Goal: Task Accomplishment & Management: Use online tool/utility

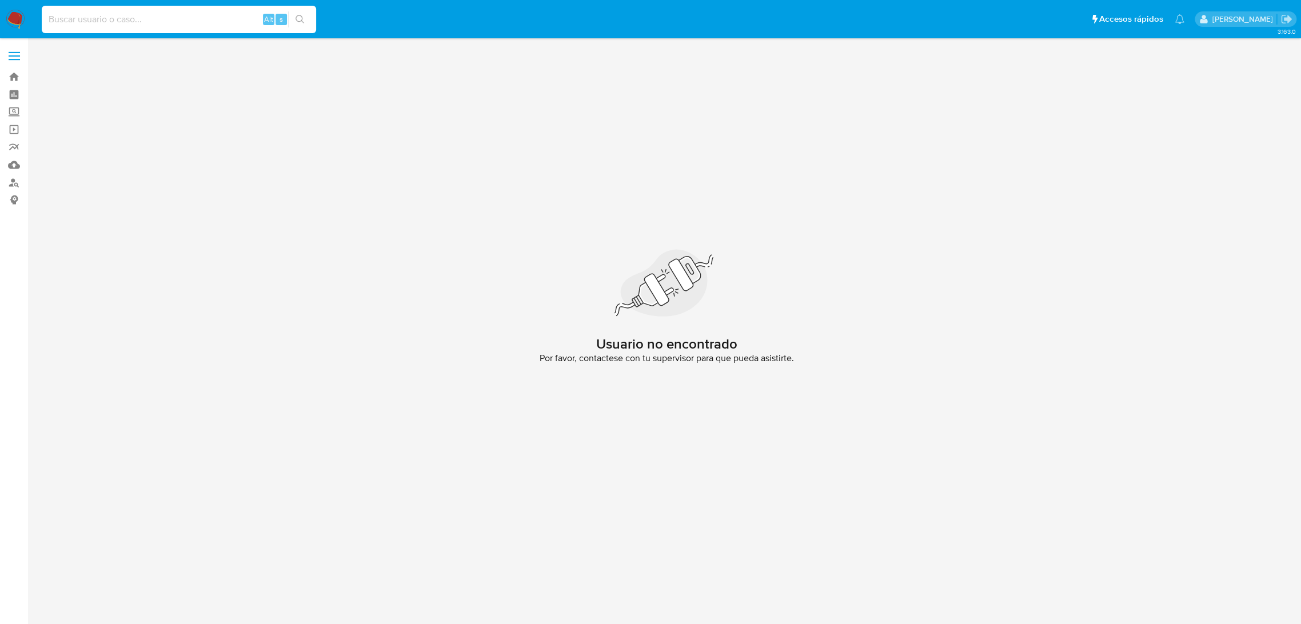
paste input "1935343515"
click at [97, 21] on input at bounding box center [179, 19] width 274 height 15
type input "1935343515"
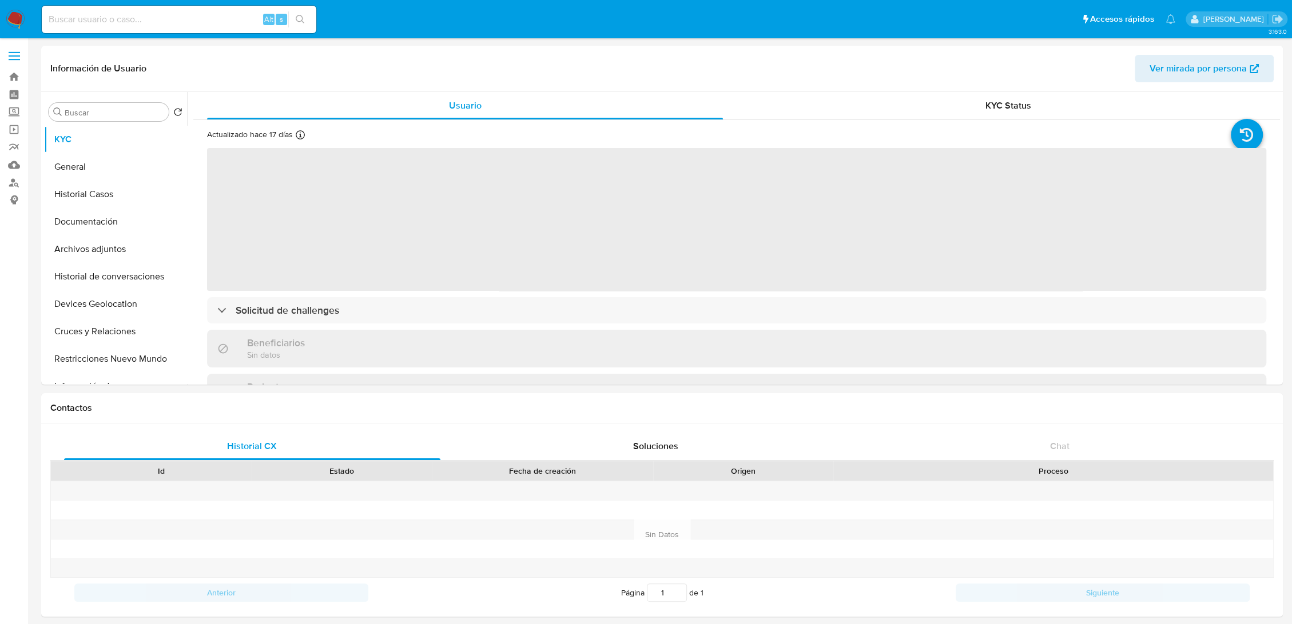
click at [10, 26] on img at bounding box center [15, 19] width 19 height 19
select select "10"
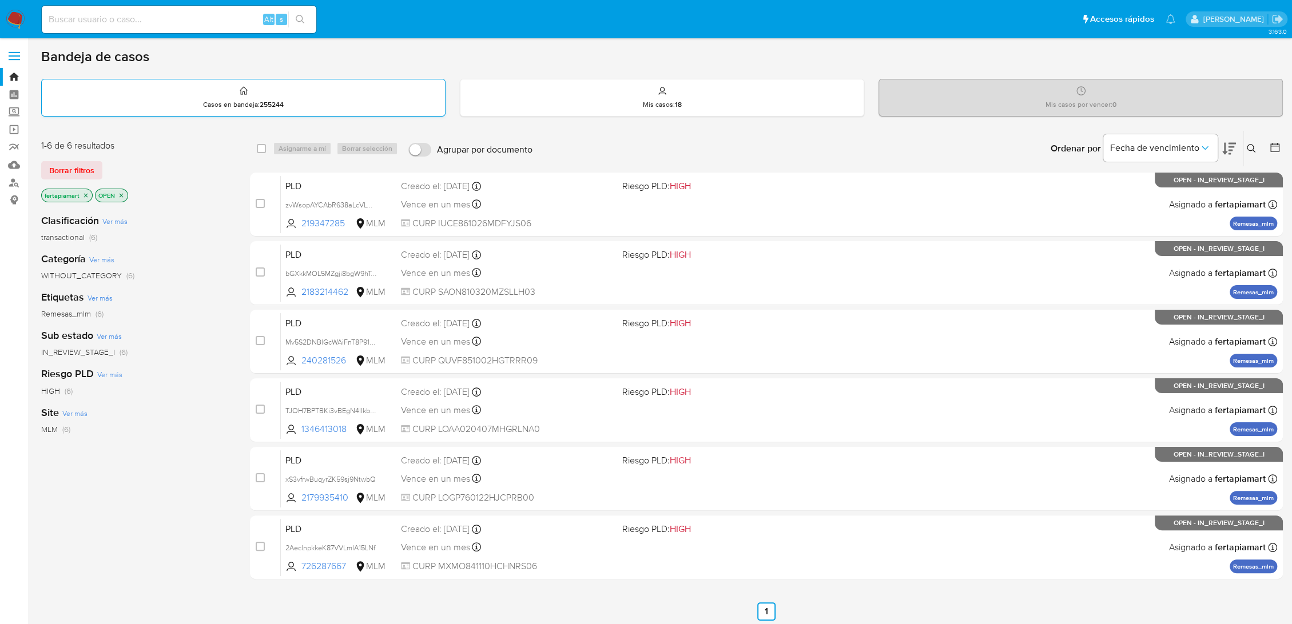
click at [348, 87] on div "Casos en bandeja : 255244" at bounding box center [243, 97] width 403 height 37
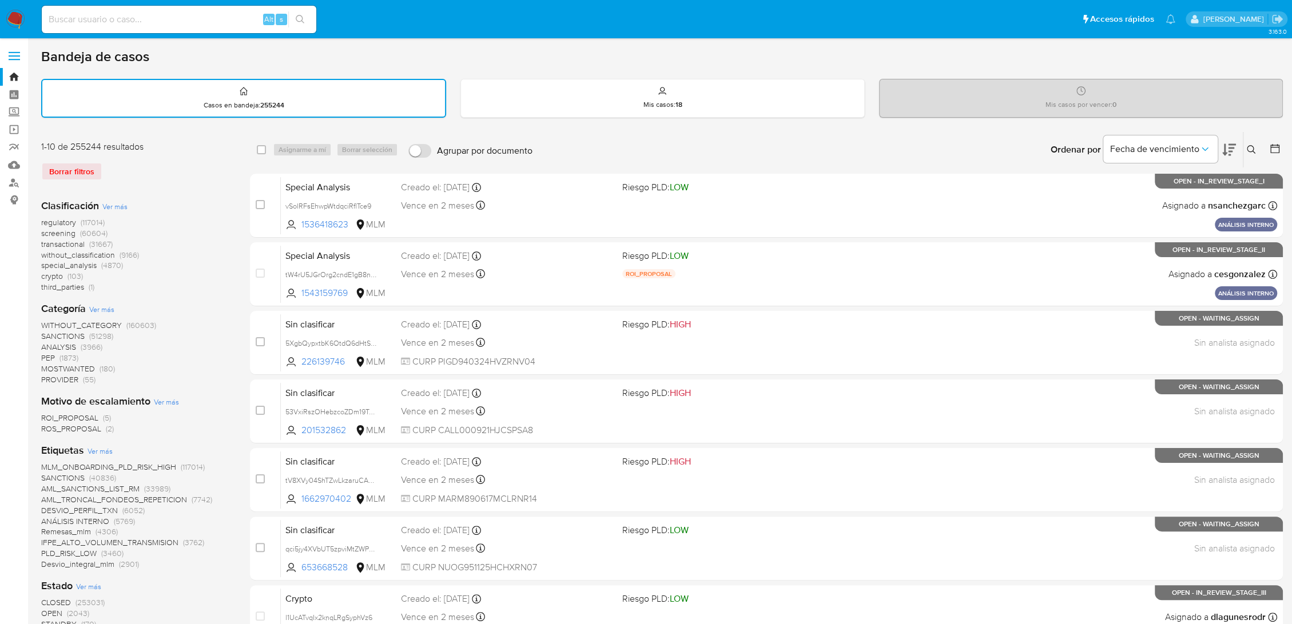
click at [1250, 148] on icon at bounding box center [1251, 149] width 9 height 9
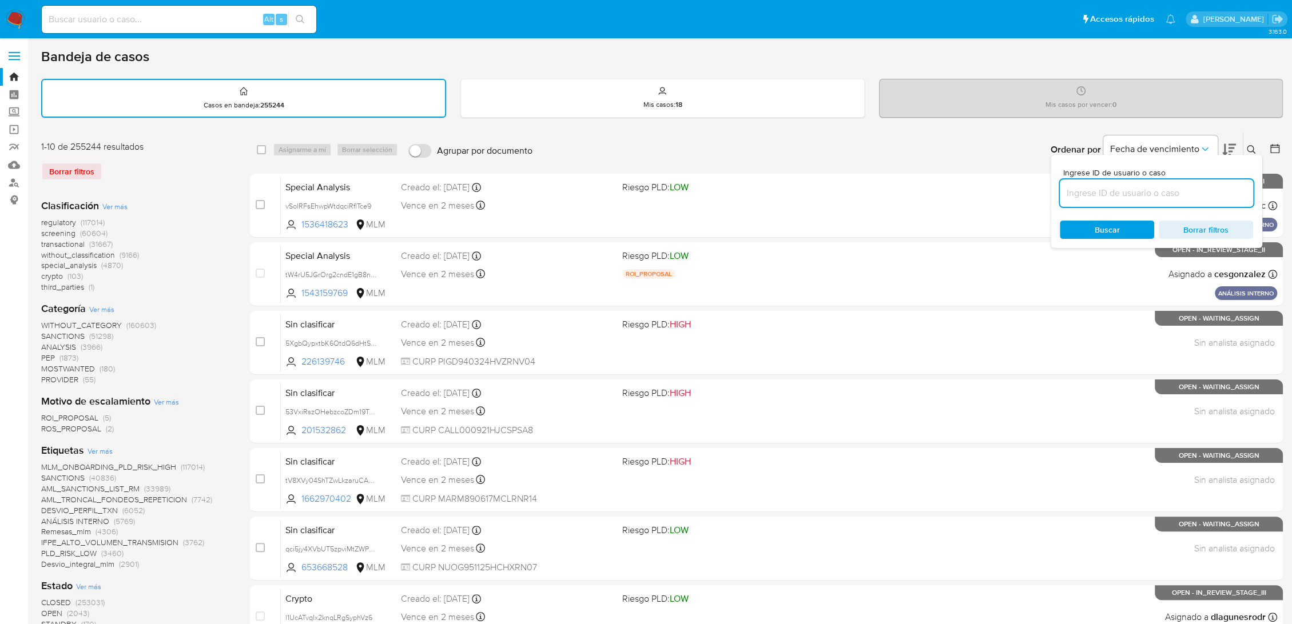
click at [1162, 192] on input at bounding box center [1156, 193] width 193 height 15
type input "1935343515"
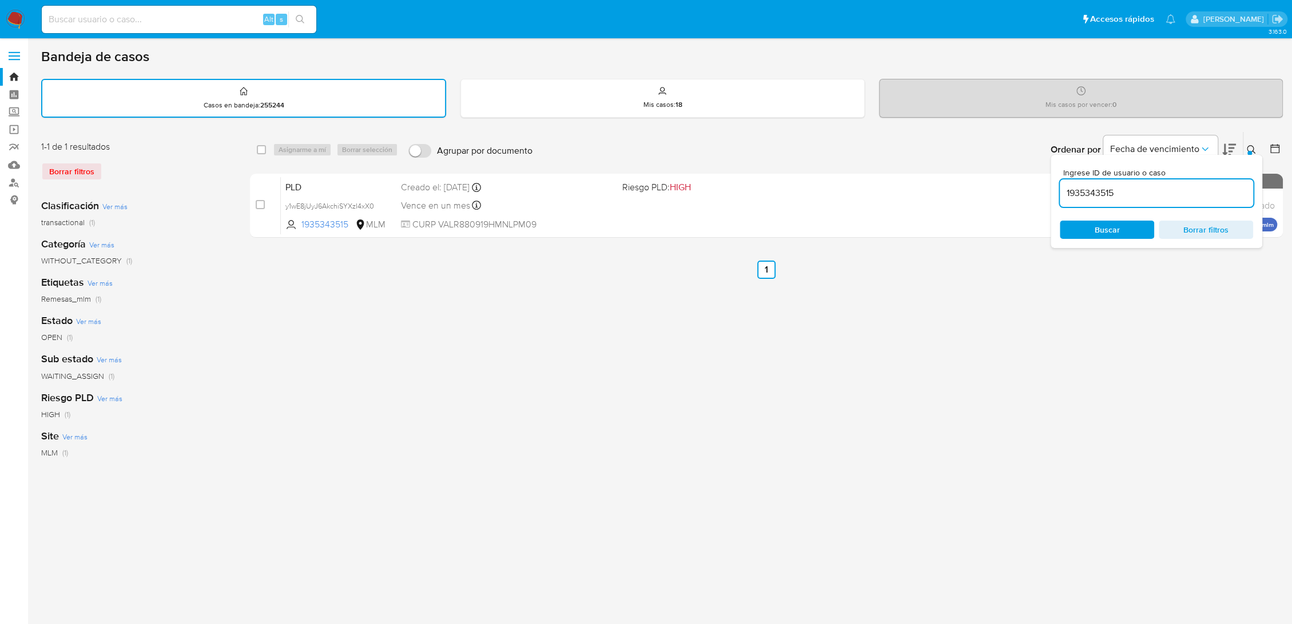
click at [1249, 148] on icon at bounding box center [1251, 149] width 9 height 9
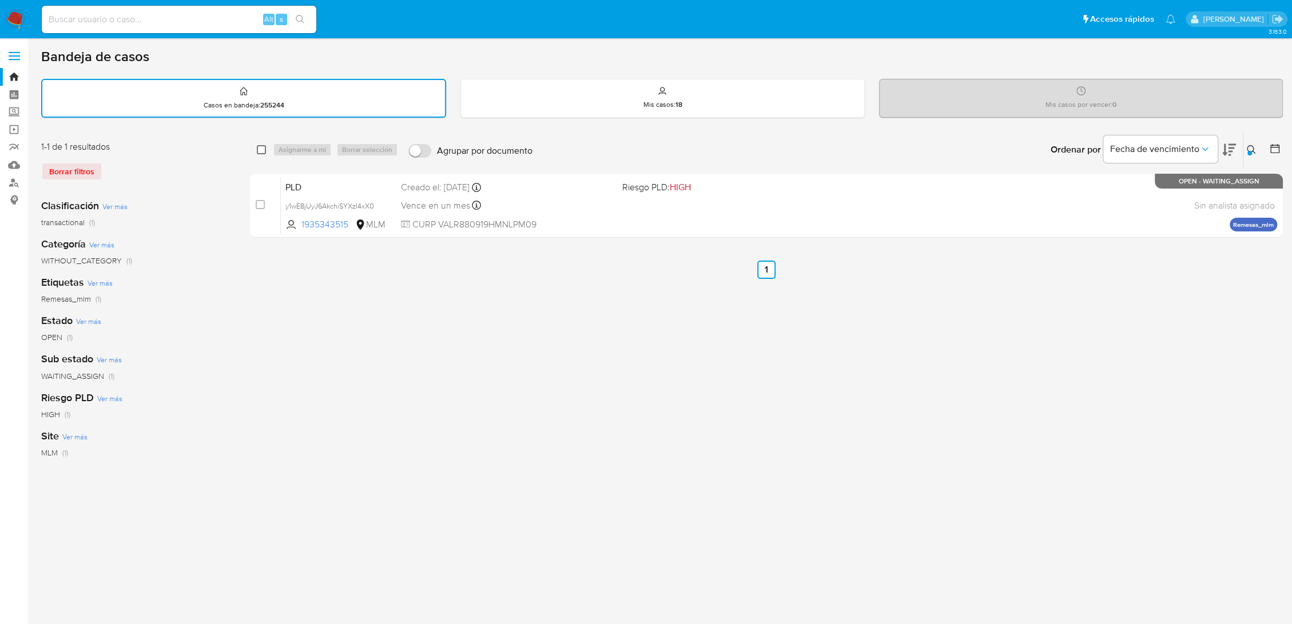
click at [261, 152] on input "checkbox" at bounding box center [261, 149] width 9 height 9
checkbox input "true"
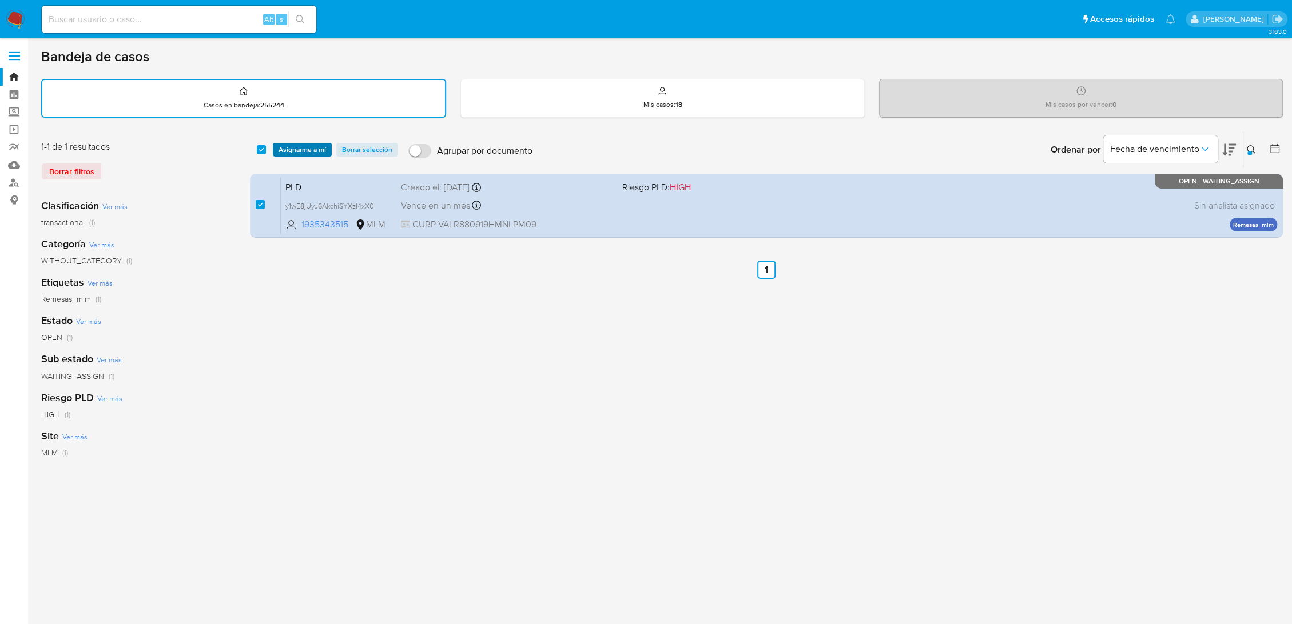
click at [278, 150] on span "Asignarme a mí" at bounding box center [301, 149] width 47 height 11
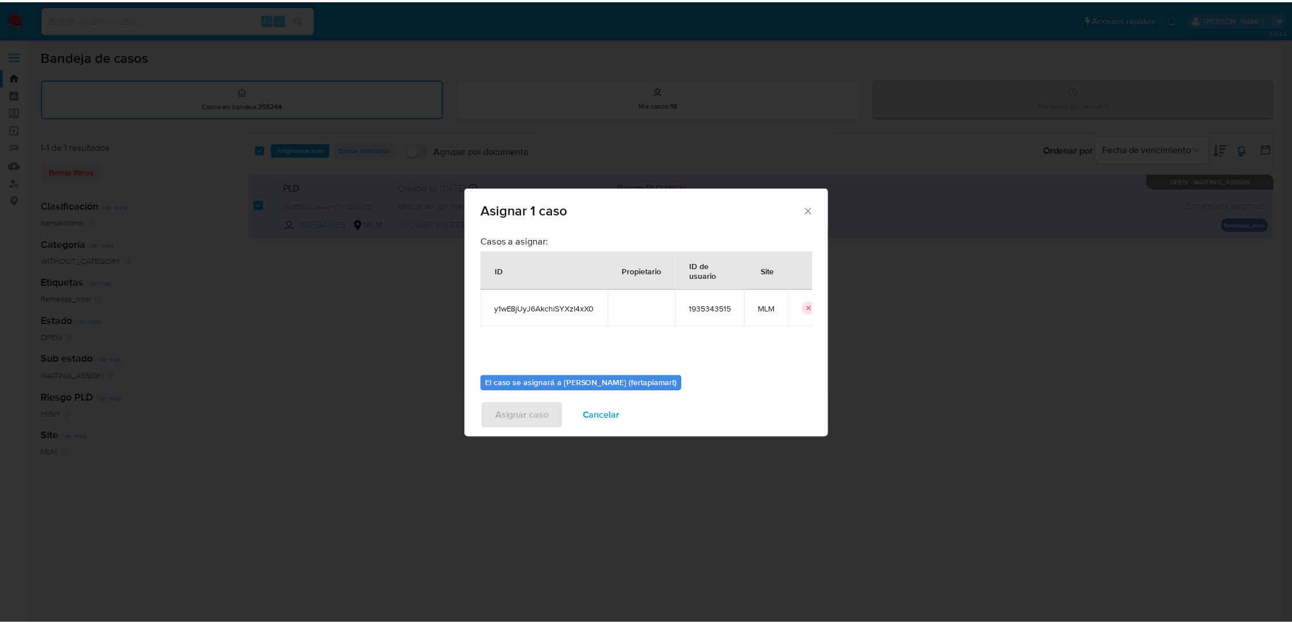
scroll to position [58, 0]
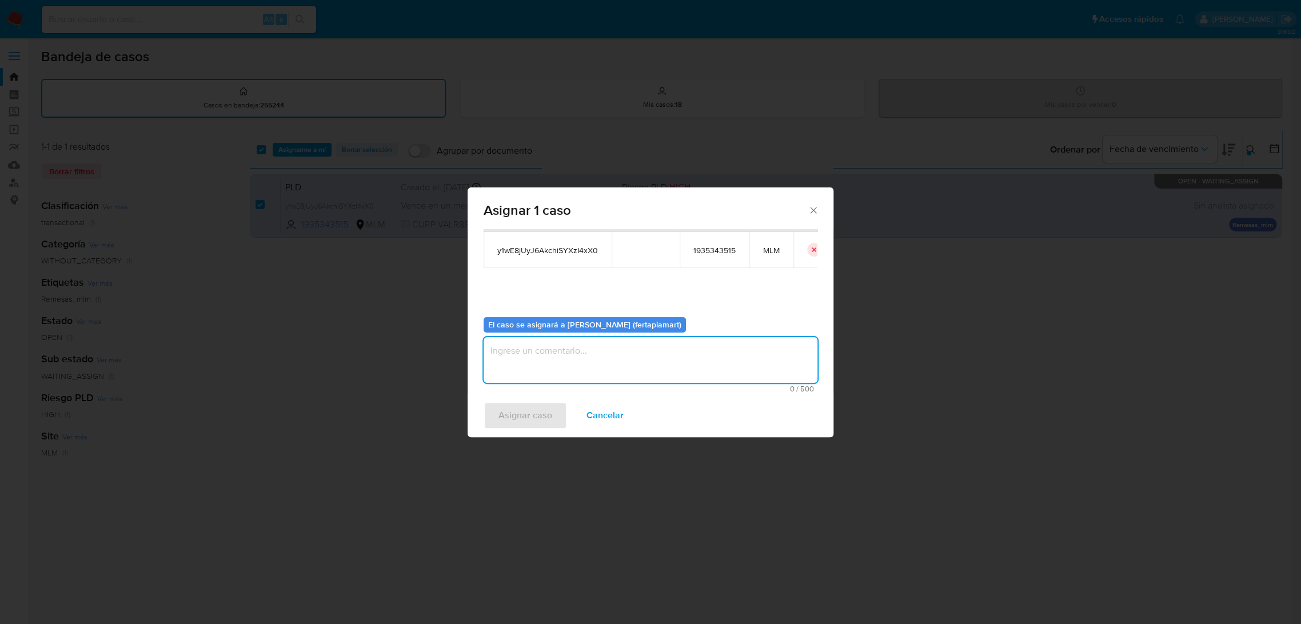
click at [592, 348] on textarea "assign-modal" at bounding box center [651, 360] width 334 height 46
type textarea "FT"
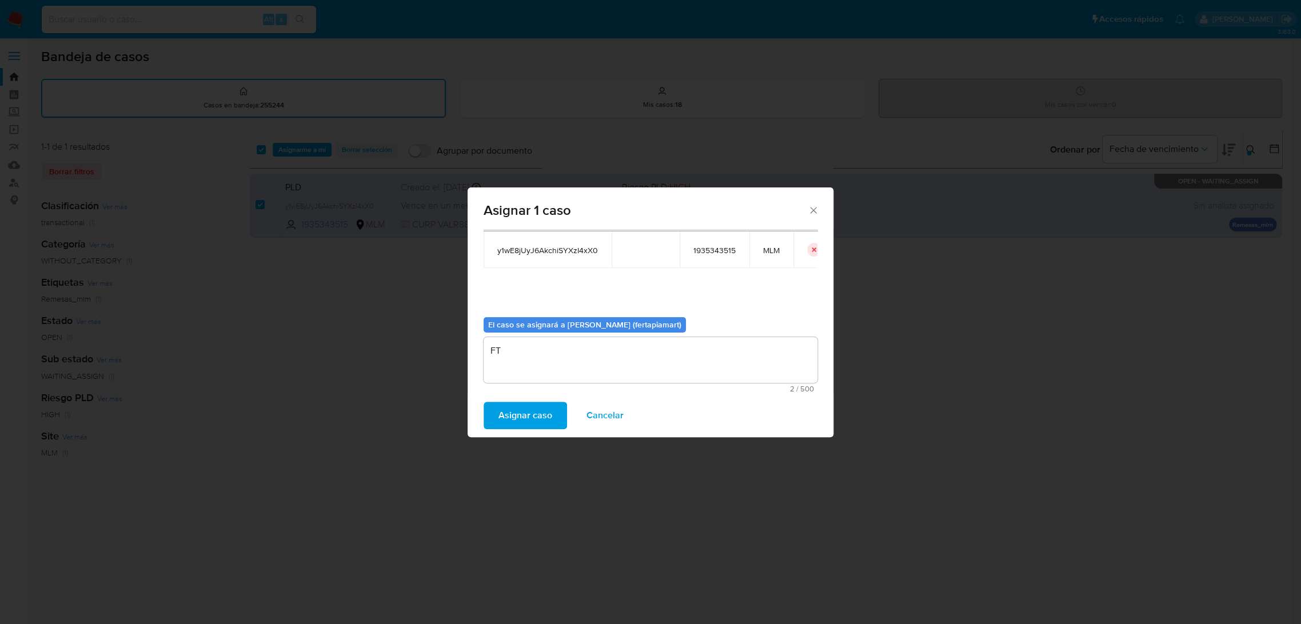
click at [530, 409] on span "Asignar caso" at bounding box center [526, 415] width 54 height 25
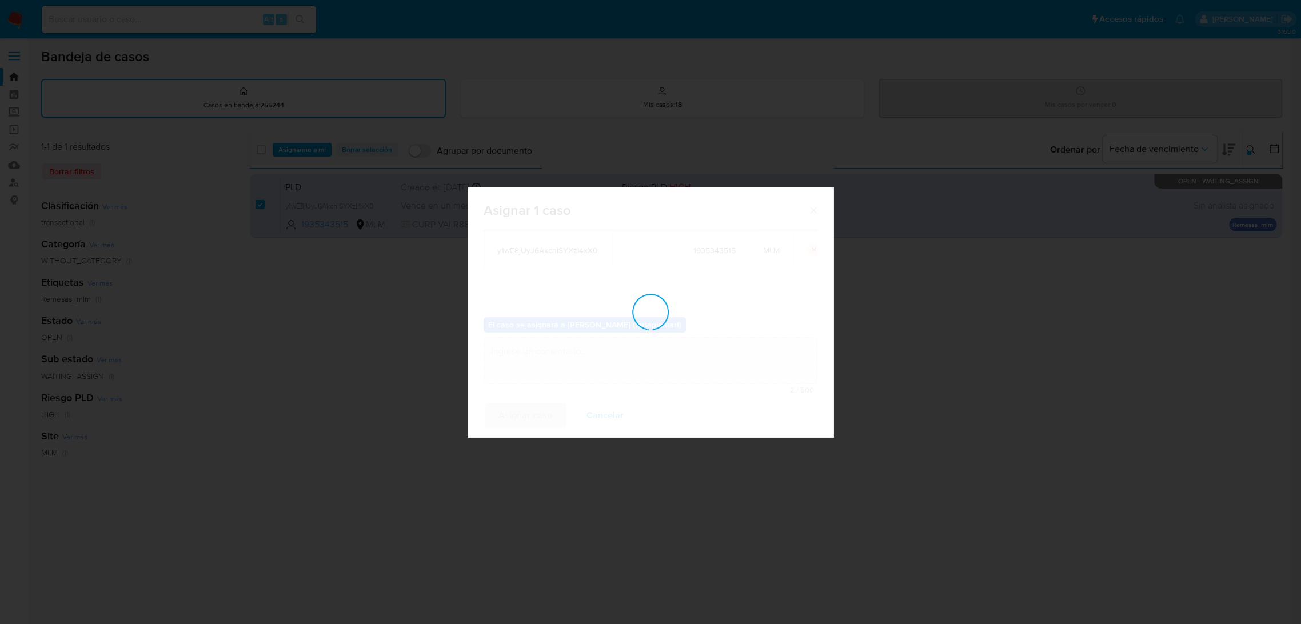
checkbox input "false"
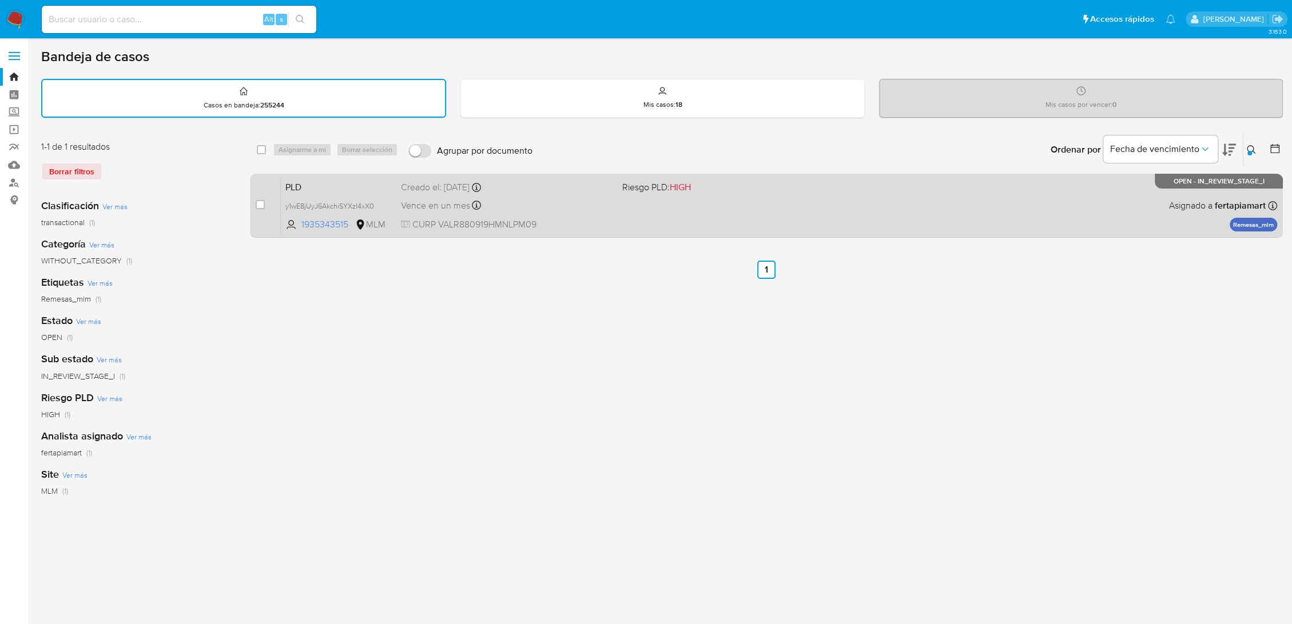
click at [347, 181] on span "PLD" at bounding box center [338, 186] width 106 height 15
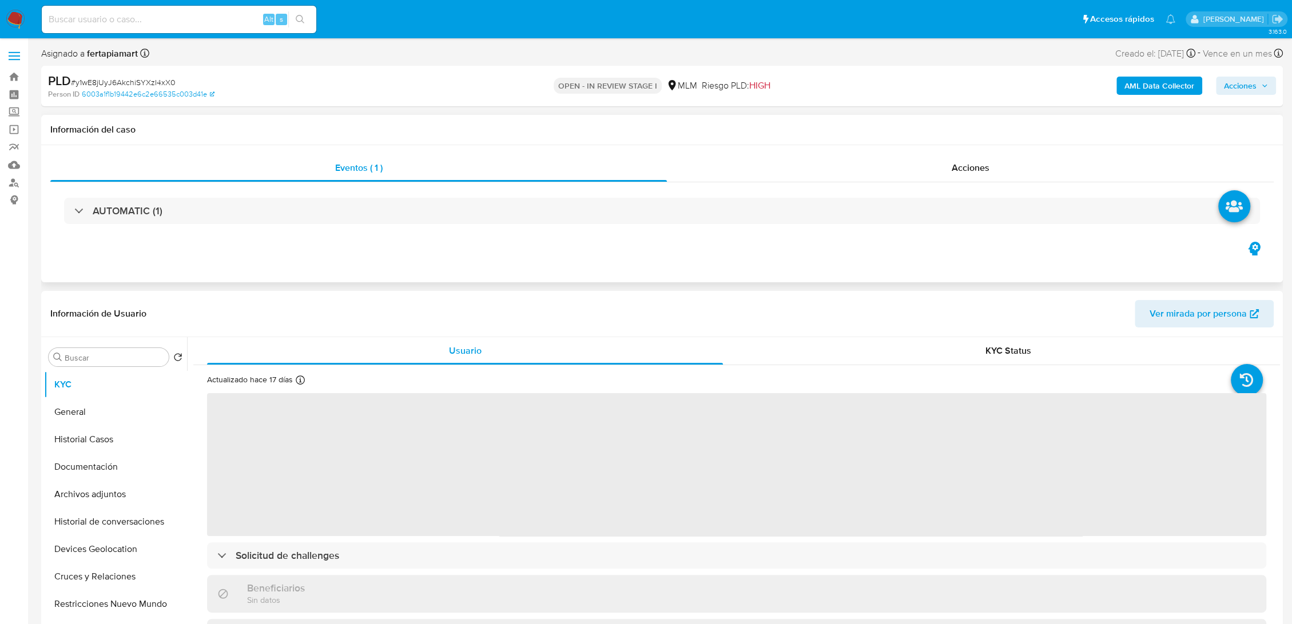
select select "10"
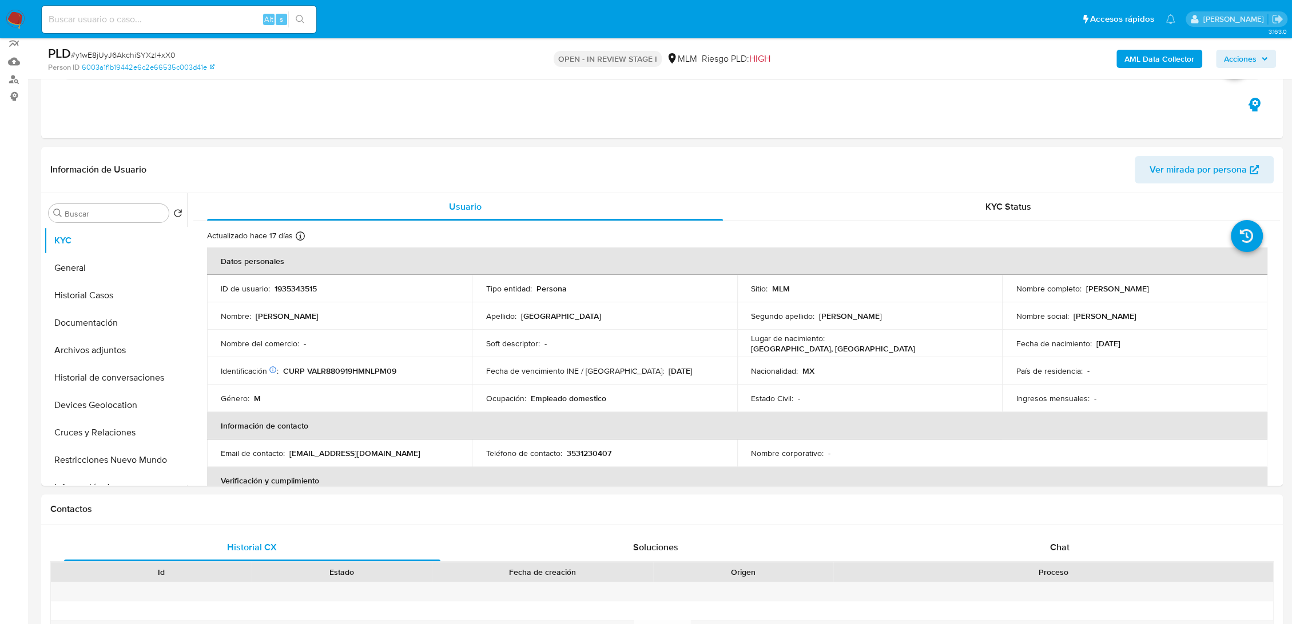
scroll to position [110, 0]
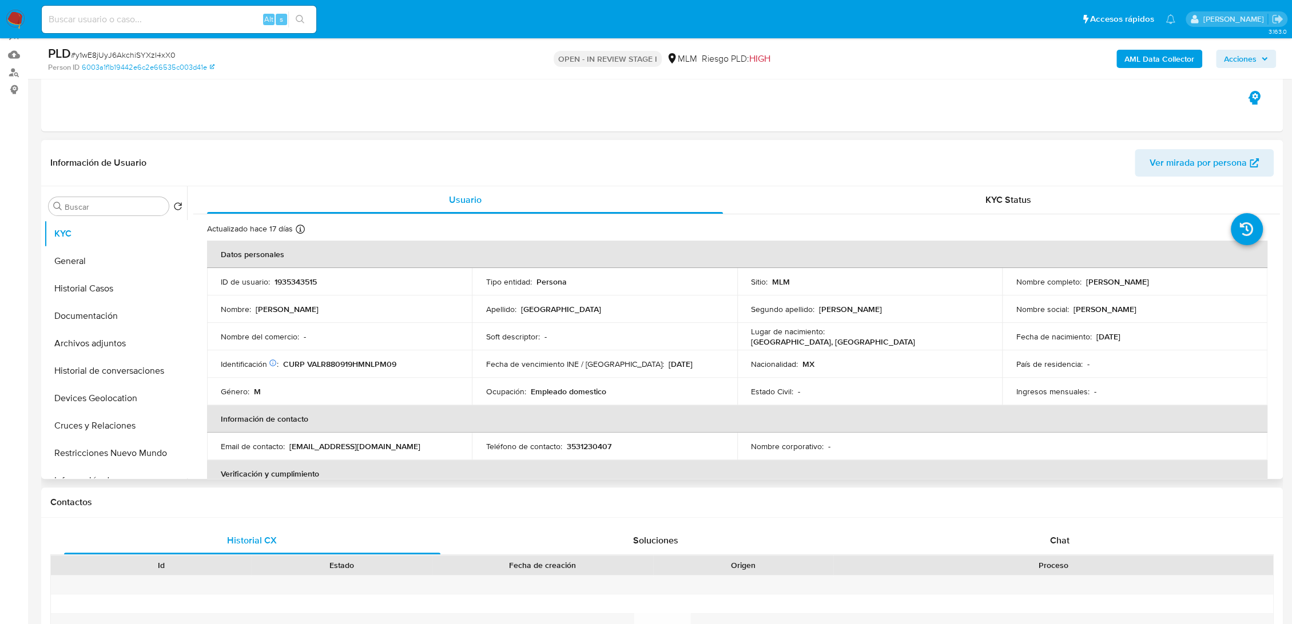
click at [378, 365] on p "CURP VALR880919HMNLPM09" at bounding box center [339, 364] width 113 height 10
drag, startPoint x: 1163, startPoint y: 280, endPoint x: 1082, endPoint y: 279, distance: 80.1
click at [1082, 279] on div "Nombre completo : Ramon Valencia Lopez" at bounding box center [1134, 282] width 237 height 10
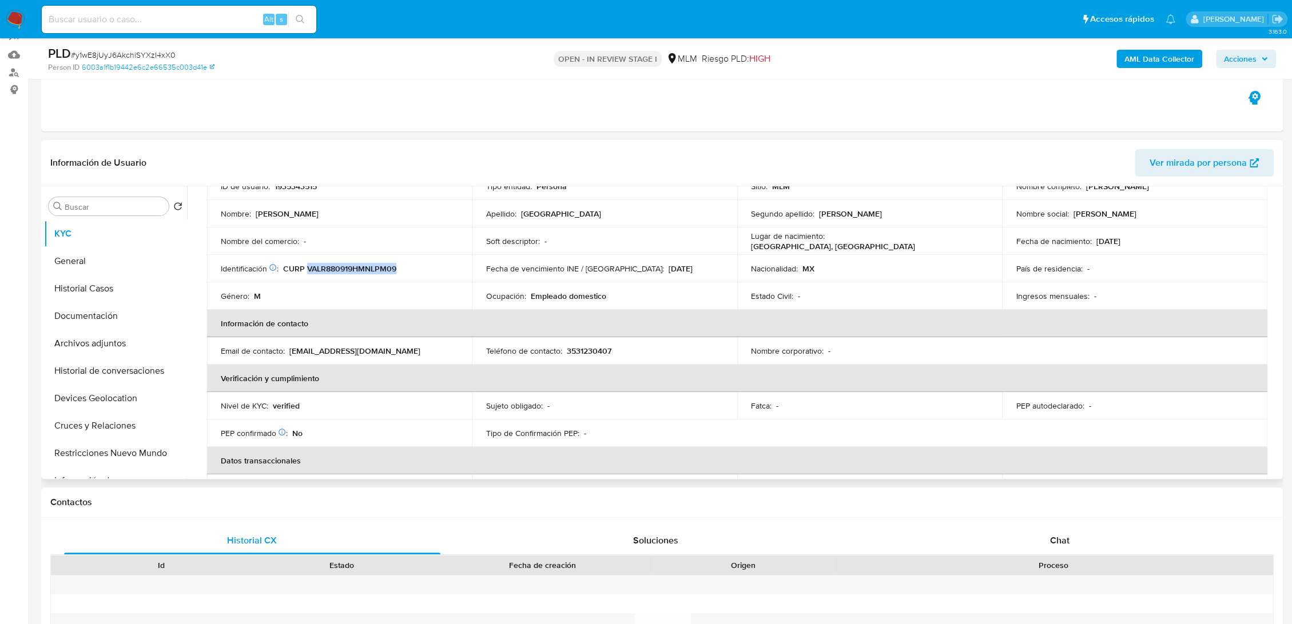
scroll to position [98, 0]
click at [353, 347] on p "[EMAIL_ADDRESS][DOMAIN_NAME]" at bounding box center [354, 349] width 131 height 10
click at [302, 351] on p "[EMAIL_ADDRESS][DOMAIN_NAME]" at bounding box center [354, 349] width 131 height 10
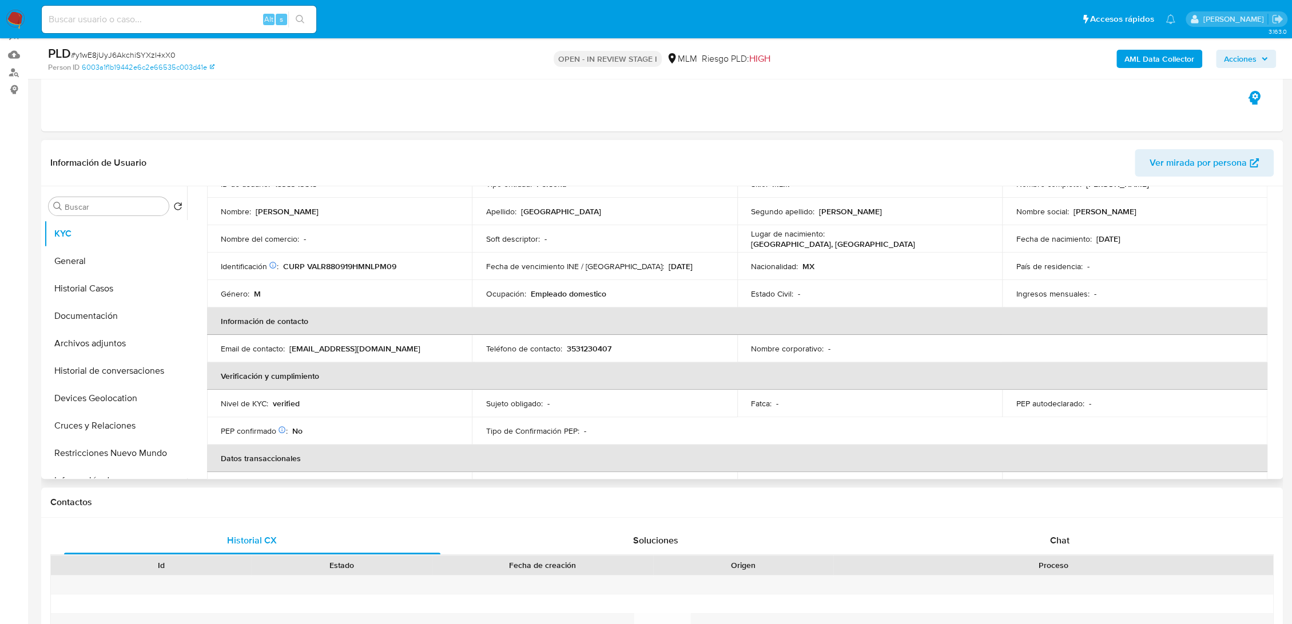
drag, startPoint x: 288, startPoint y: 349, endPoint x: 415, endPoint y: 348, distance: 126.4
click at [415, 348] on p "[EMAIL_ADDRESS][DOMAIN_NAME]" at bounding box center [354, 349] width 131 height 10
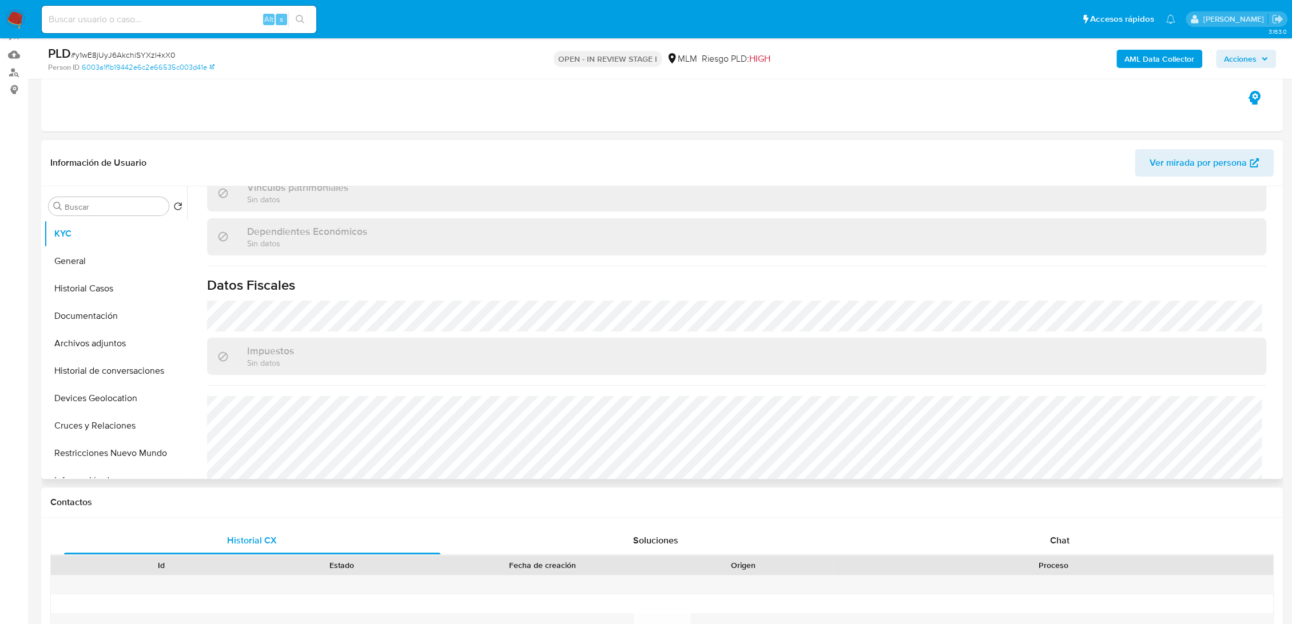
scroll to position [696, 0]
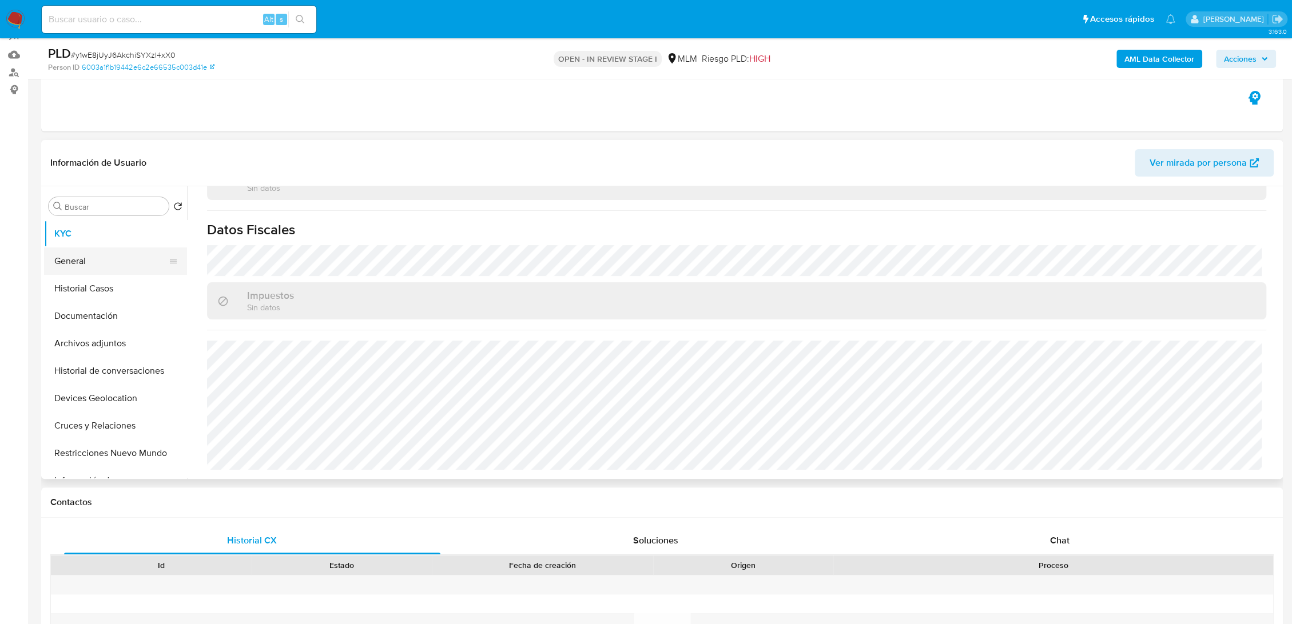
click at [86, 262] on button "General" at bounding box center [111, 261] width 134 height 27
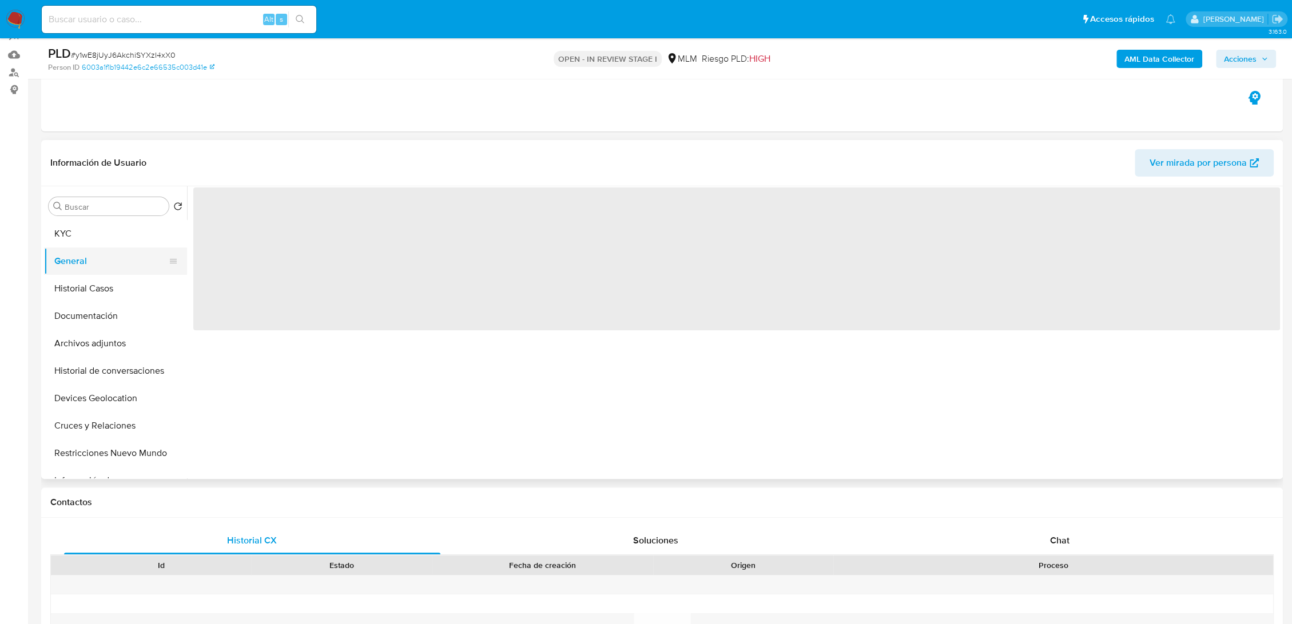
scroll to position [0, 0]
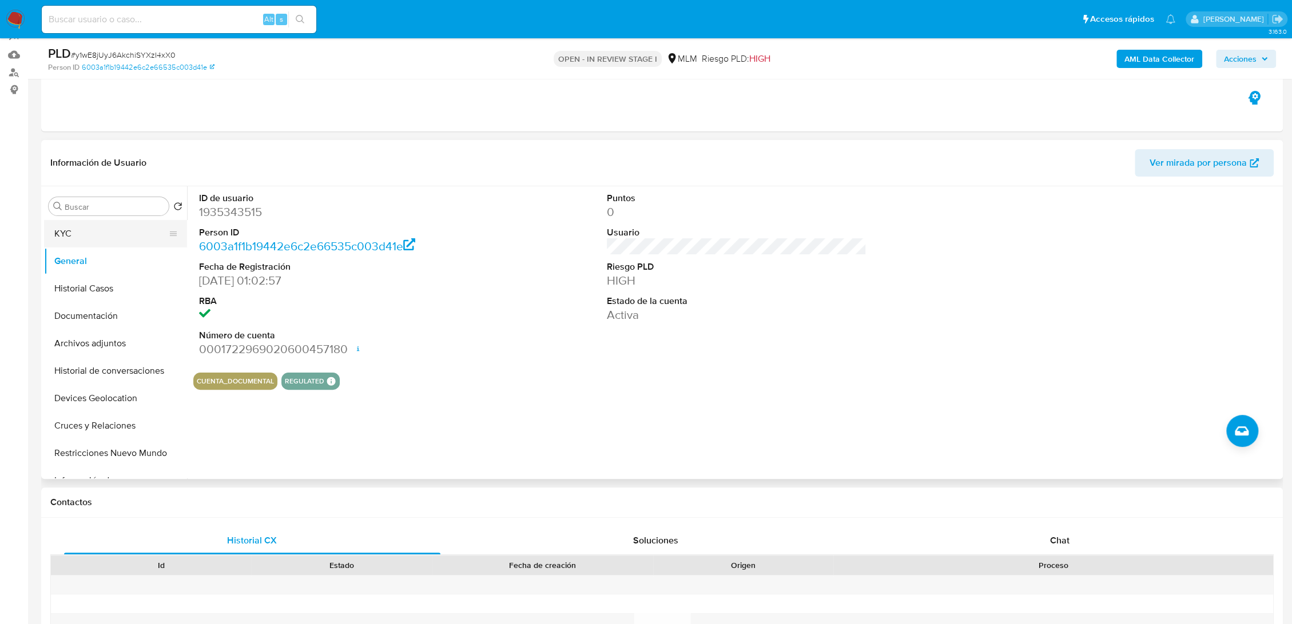
click at [63, 238] on button "KYC" at bounding box center [111, 233] width 134 height 27
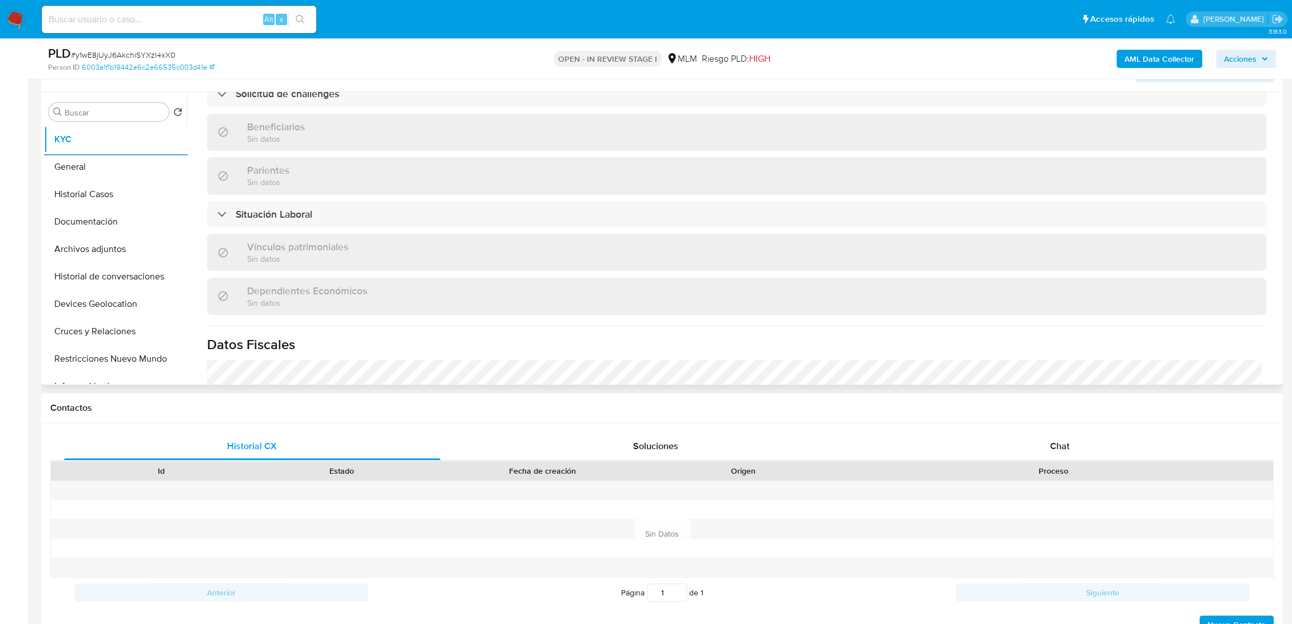
scroll to position [696, 0]
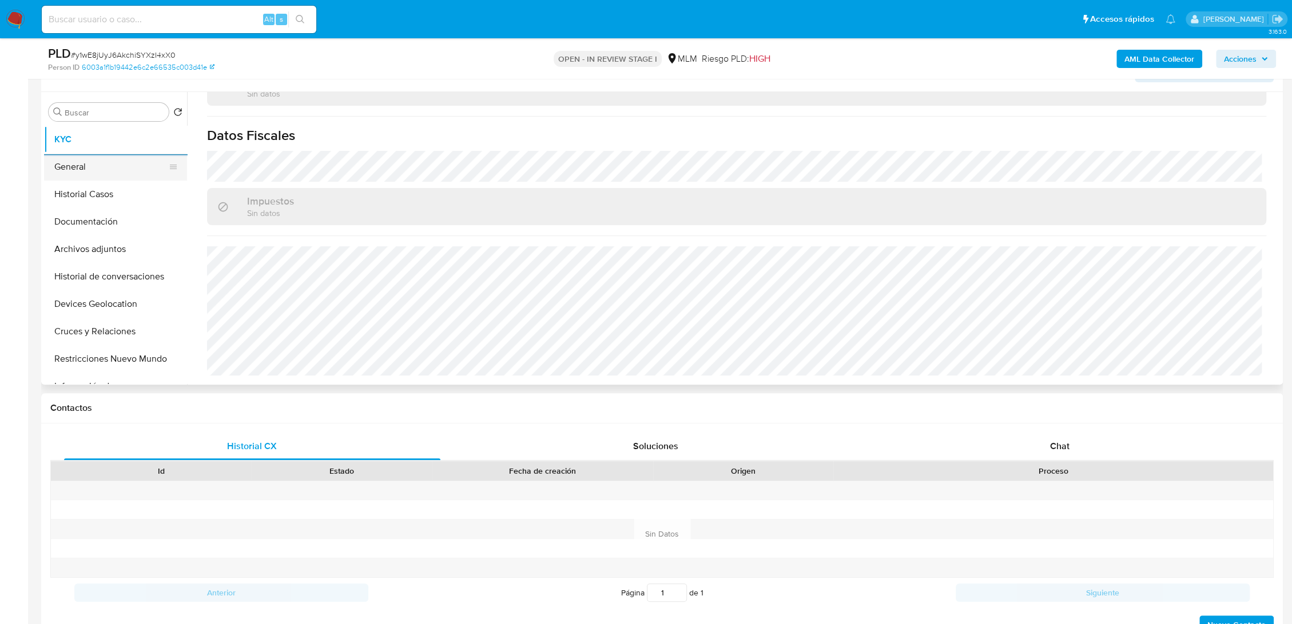
click at [121, 172] on button "General" at bounding box center [111, 166] width 134 height 27
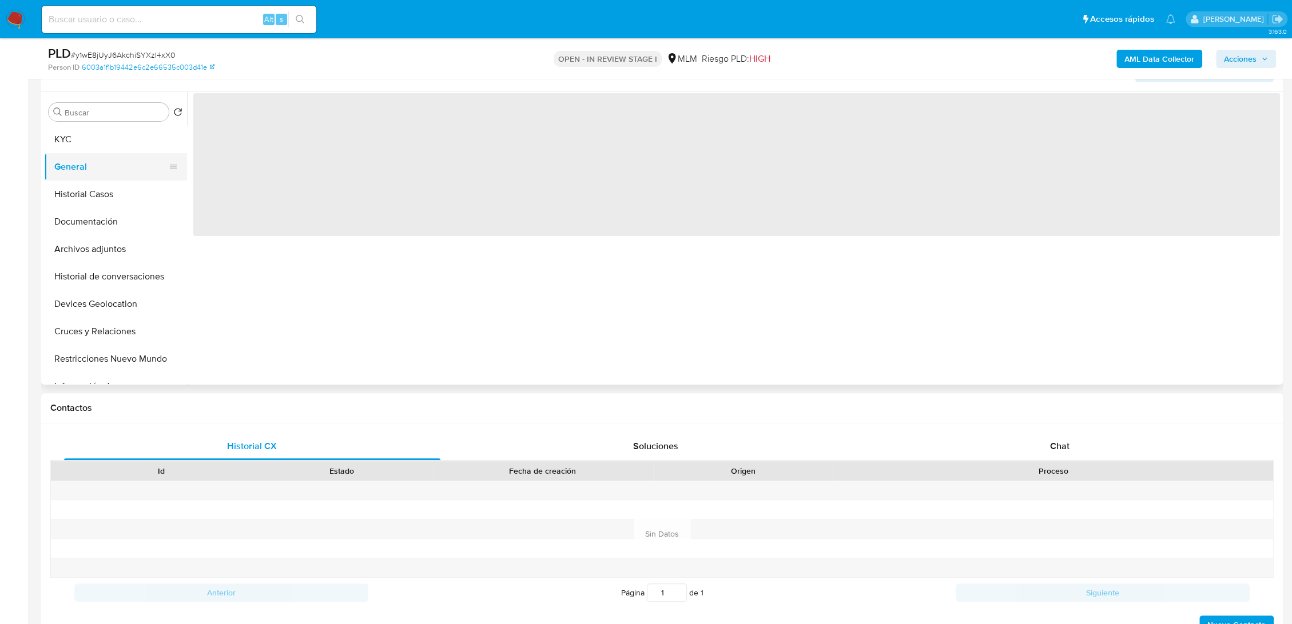
scroll to position [0, 0]
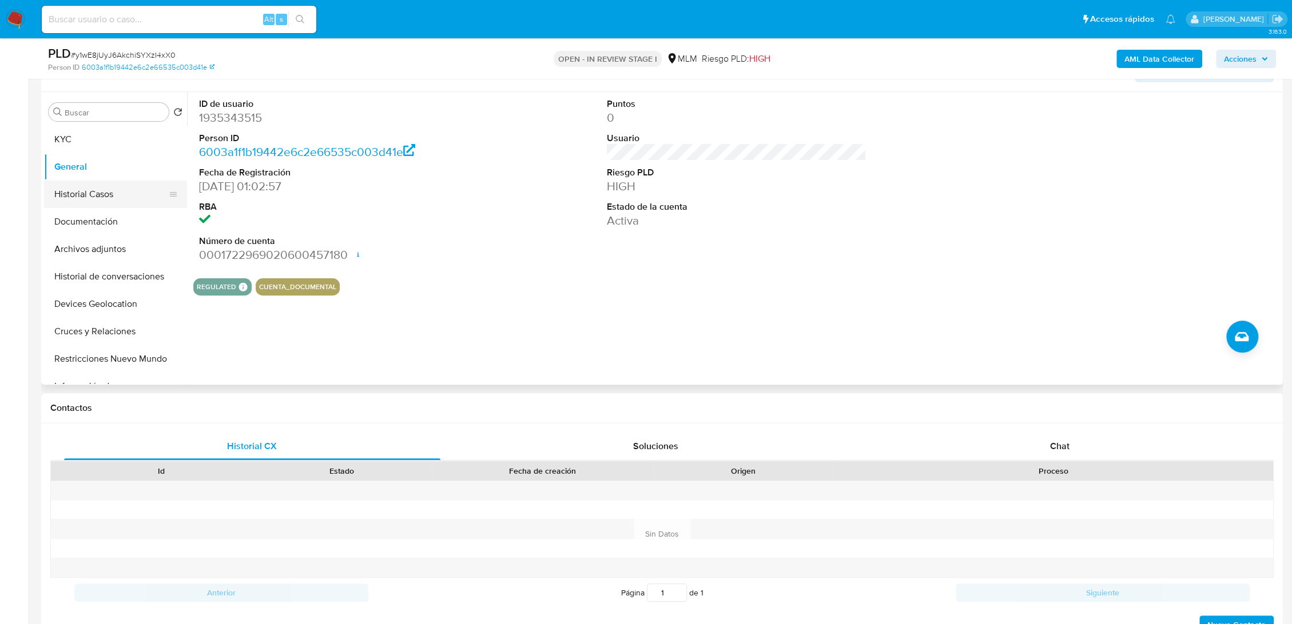
click at [99, 196] on button "Historial Casos" at bounding box center [111, 194] width 134 height 27
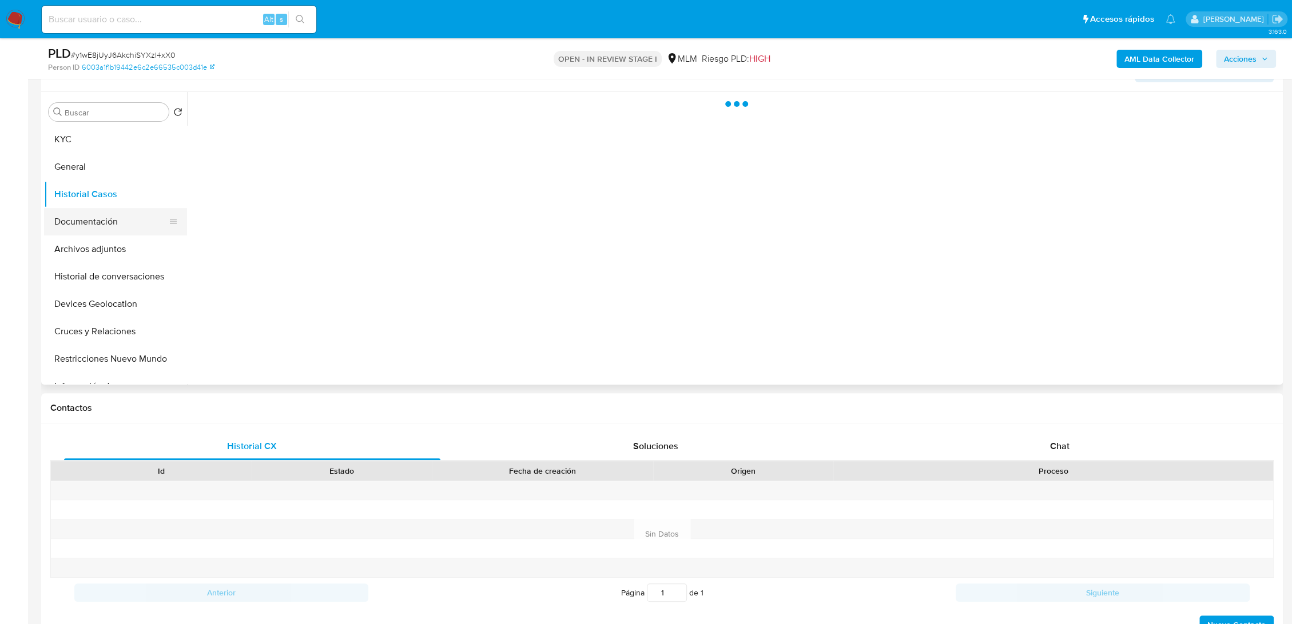
click at [97, 221] on button "Documentación" at bounding box center [111, 221] width 134 height 27
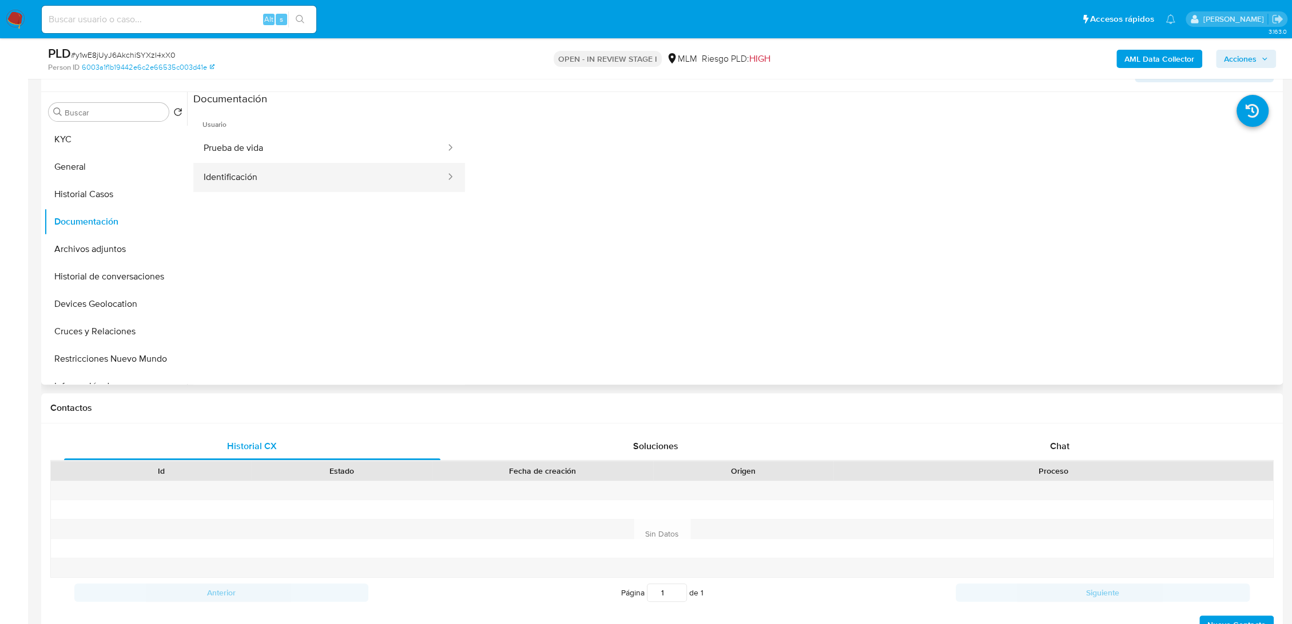
click at [263, 174] on button "Identificación" at bounding box center [319, 177] width 253 height 29
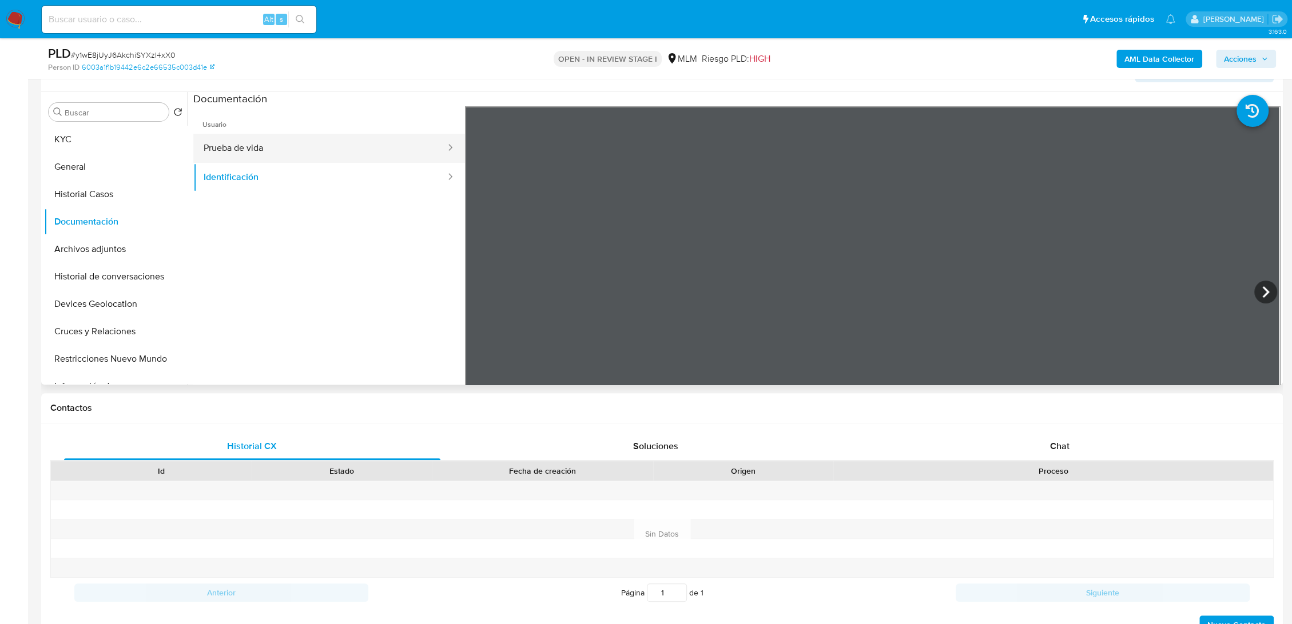
click at [348, 137] on button "Prueba de vida" at bounding box center [319, 148] width 253 height 29
click at [84, 246] on button "Archivos adjuntos" at bounding box center [111, 249] width 134 height 27
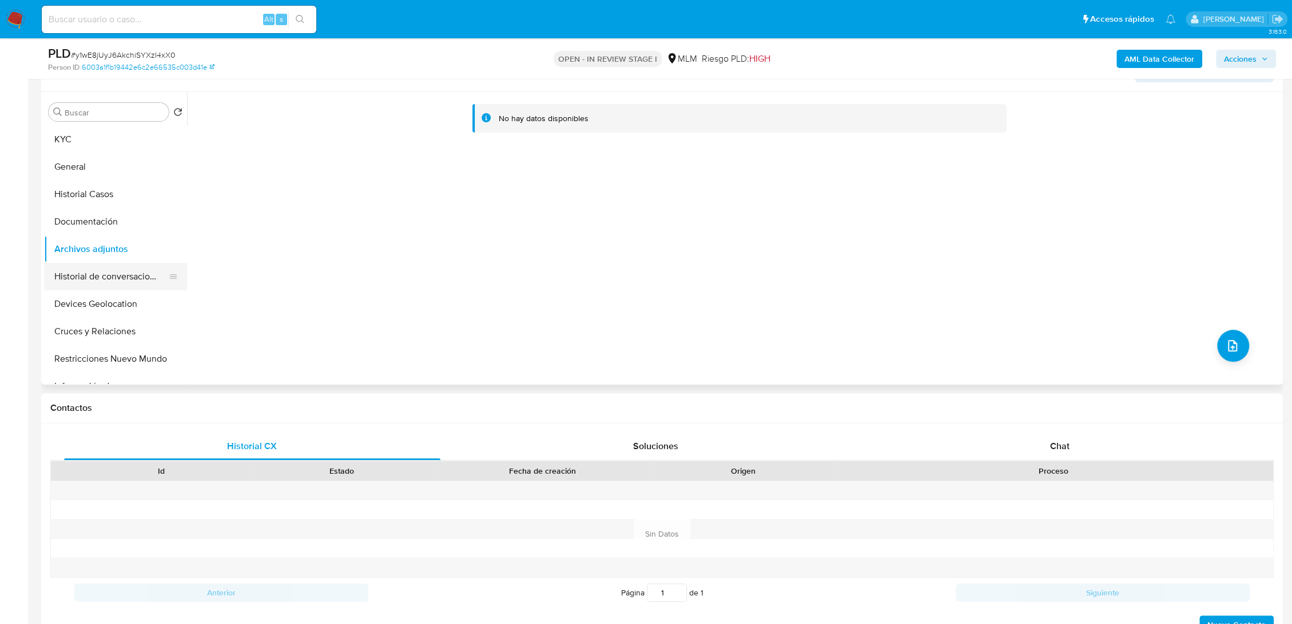
click at [87, 269] on button "Historial de conversaciones" at bounding box center [111, 276] width 134 height 27
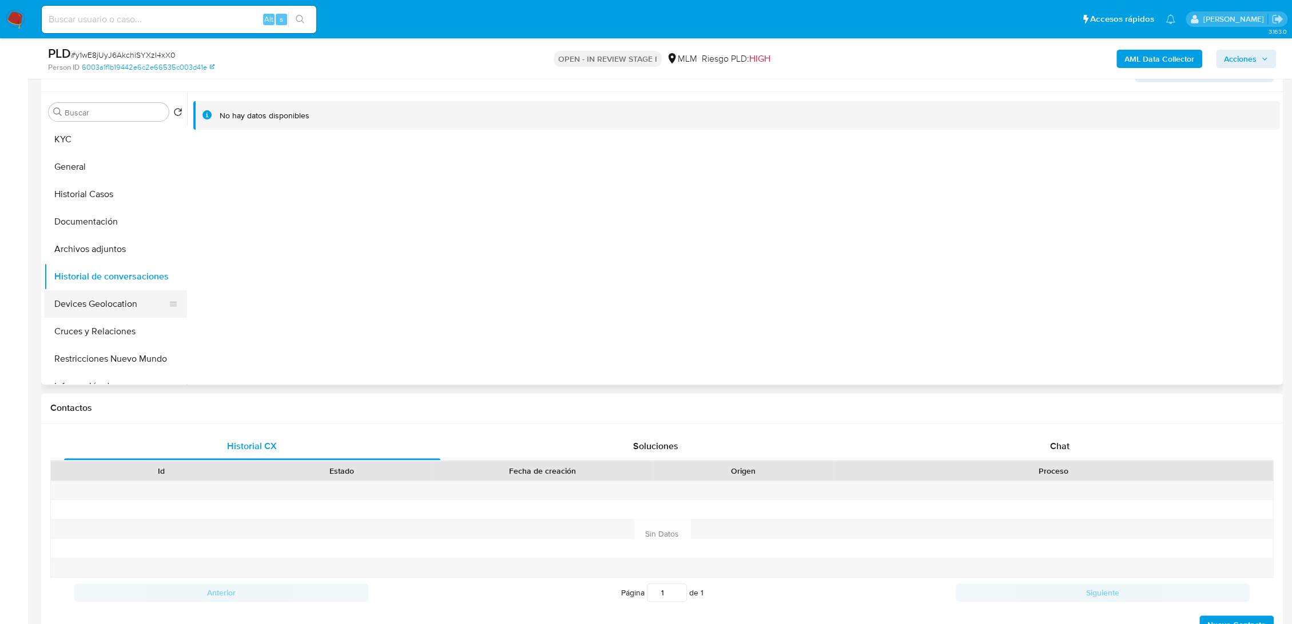
click at [90, 301] on button "Devices Geolocation" at bounding box center [111, 303] width 134 height 27
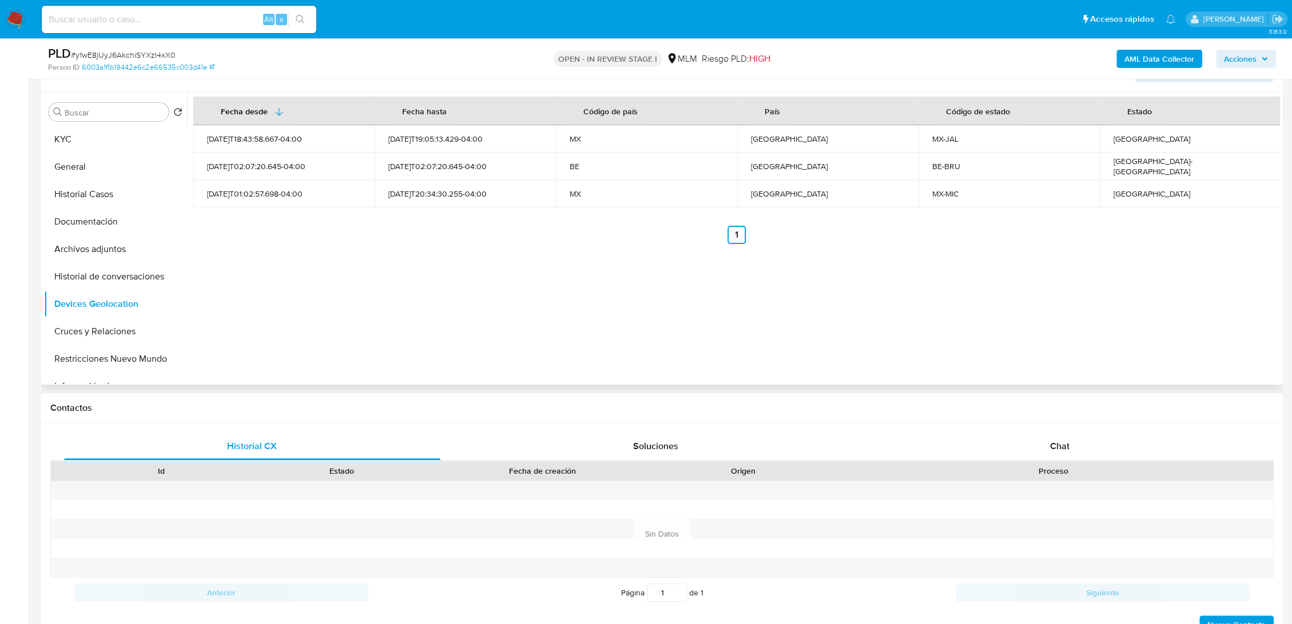
click at [566, 278] on div "Fecha desde Fecha hasta Código de país País Código de estado Estado 2024-09-23T…" at bounding box center [733, 238] width 1093 height 293
click at [108, 332] on button "Cruces y Relaciones" at bounding box center [111, 331] width 134 height 27
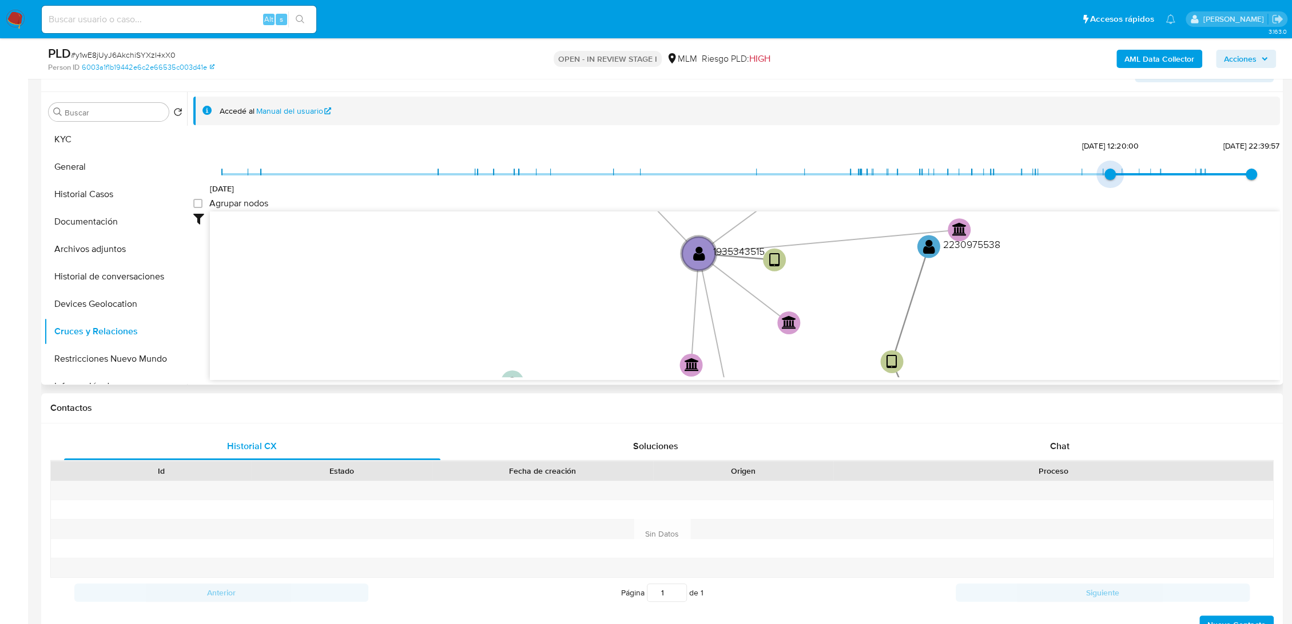
type input "1754077605000"
drag, startPoint x: 222, startPoint y: 168, endPoint x: 1094, endPoint y: 202, distance: 872.7
click at [1094, 202] on div "7/8/2024 1/8/2025, 13:46:45 30/9/2025, 22:39:57 Agrupar nodos Filtros Confianza…" at bounding box center [736, 279] width 1086 height 284
type input "1756104237000"
drag, startPoint x: 1243, startPoint y: 170, endPoint x: 1168, endPoint y: 176, distance: 75.7
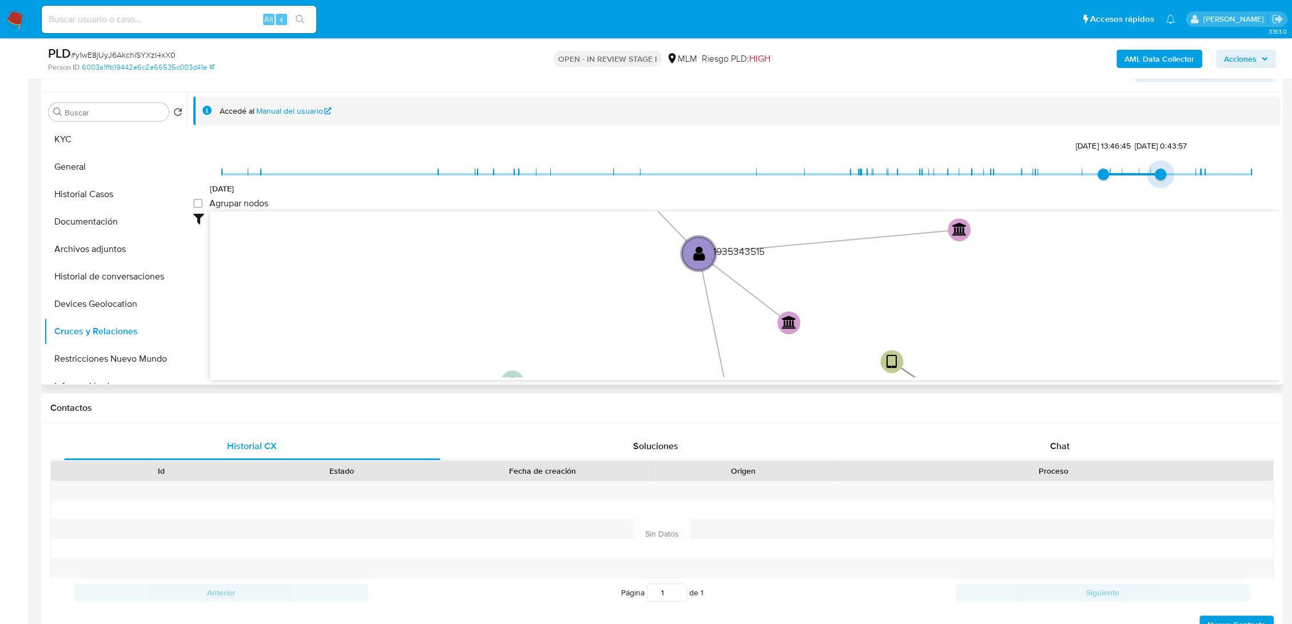
click at [1168, 176] on span "7/8/2024 1/8/2025, 13:46:45 25/8/2025, 0:43:57" at bounding box center [736, 174] width 1029 height 17
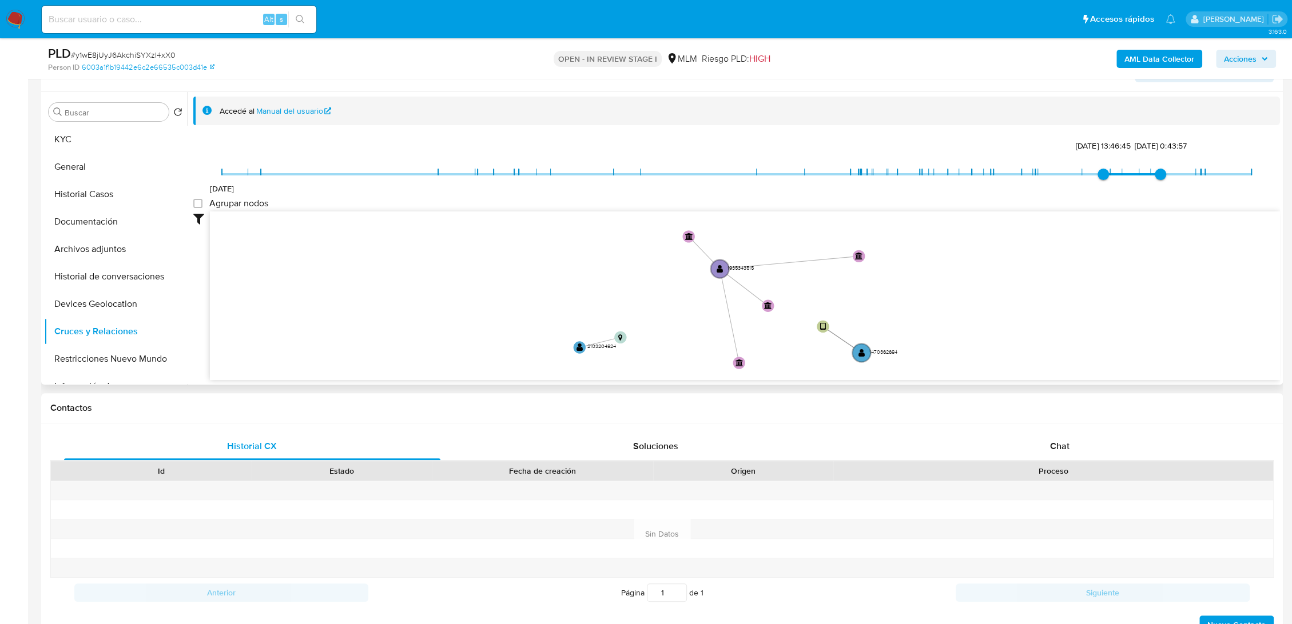
drag, startPoint x: 1029, startPoint y: 249, endPoint x: 896, endPoint y: 266, distance: 134.3
click at [896, 266] on icon "device-68dcb009aac6ee20dbc68184  device-673c27dabc5de10e41458639  device-673d…" at bounding box center [745, 295] width 1070 height 166
drag, startPoint x: 896, startPoint y: 266, endPoint x: 895, endPoint y: 254, distance: 12.0
click at [895, 254] on icon "device-68dcb009aac6ee20dbc68184  device-673c27dabc5de10e41458639  device-673d…" at bounding box center [745, 295] width 1070 height 166
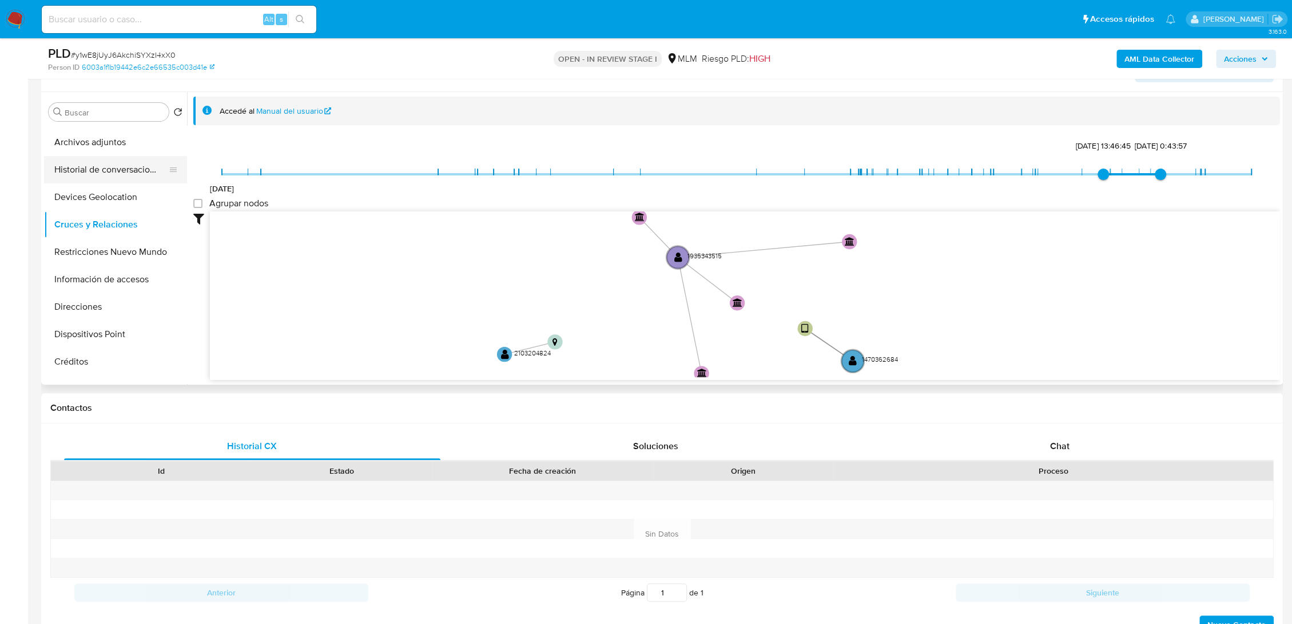
scroll to position [133, 0]
click at [114, 220] on button "Restricciones Nuevo Mundo" at bounding box center [111, 225] width 134 height 27
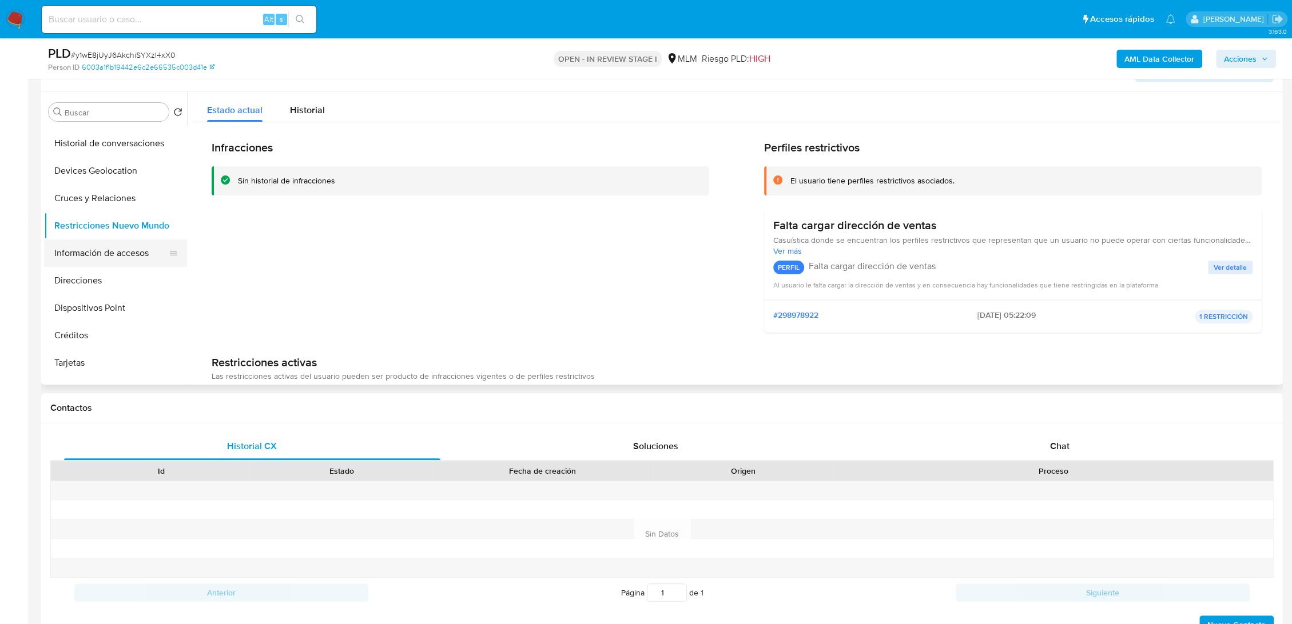
click at [103, 250] on button "Información de accesos" at bounding box center [111, 253] width 134 height 27
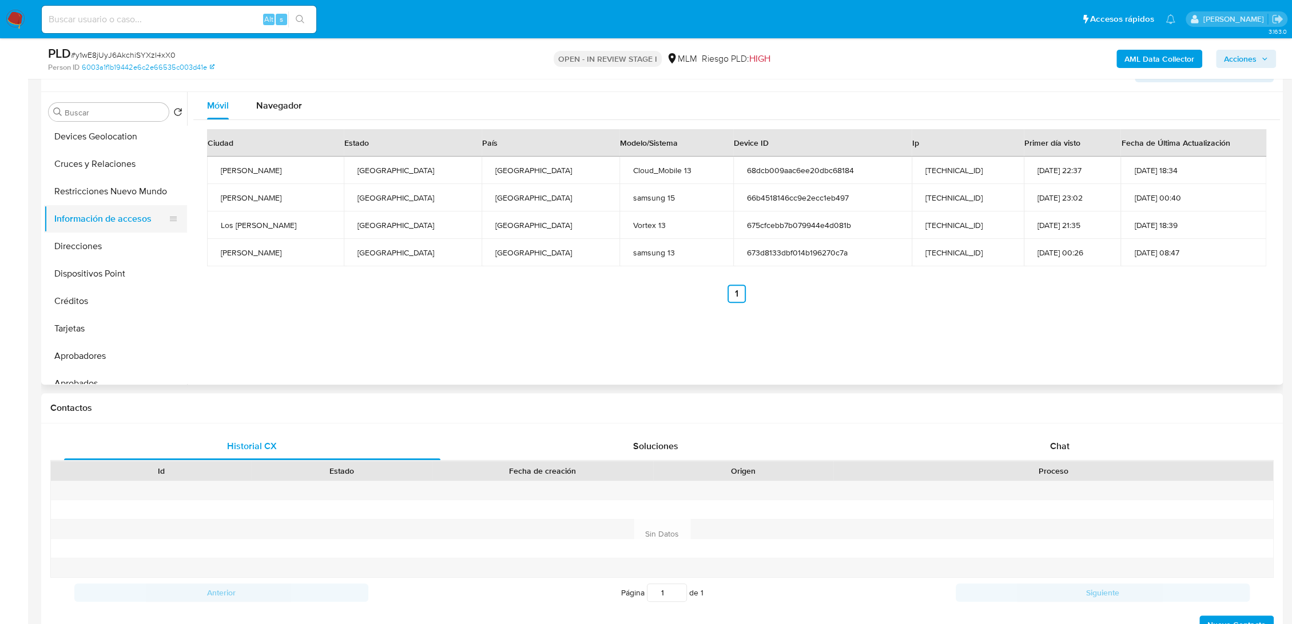
scroll to position [169, 0]
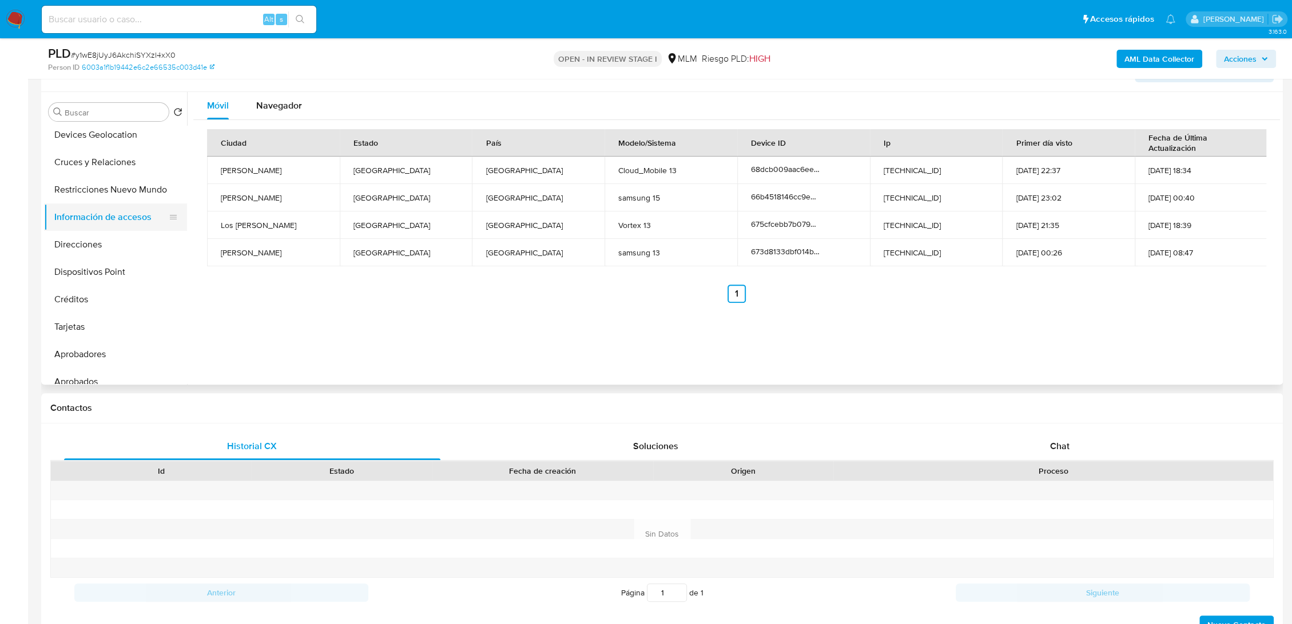
click at [103, 250] on button "Direcciones" at bounding box center [115, 244] width 143 height 27
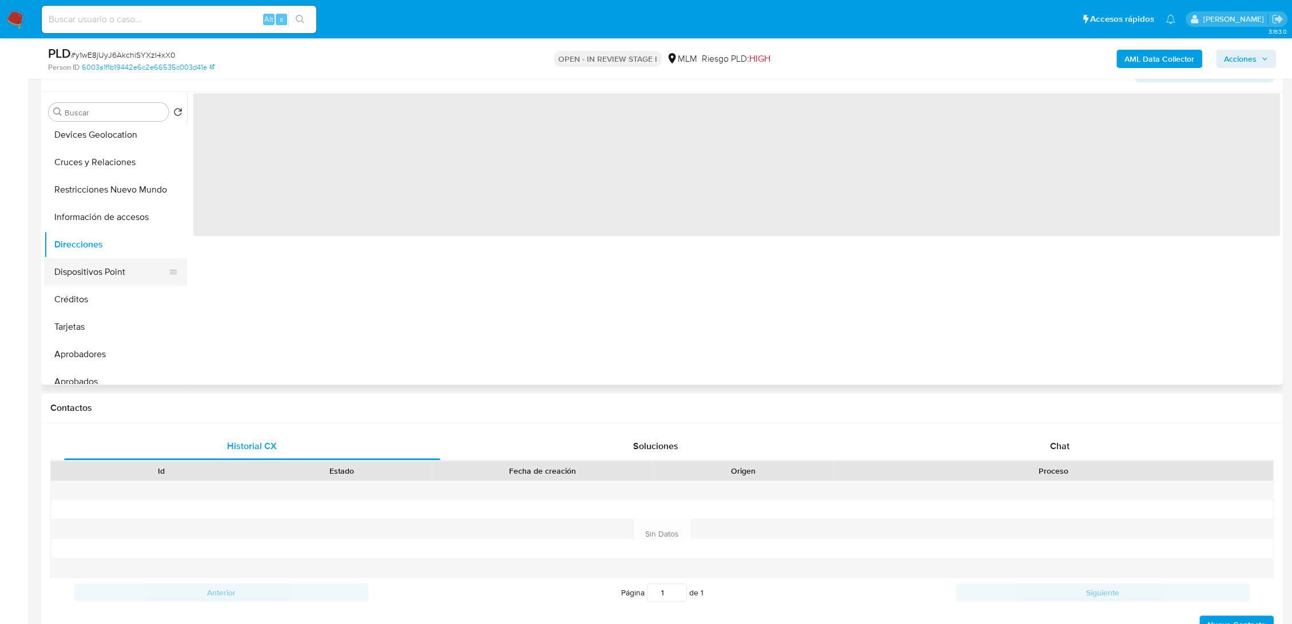
click at [98, 278] on button "Dispositivos Point" at bounding box center [111, 271] width 134 height 27
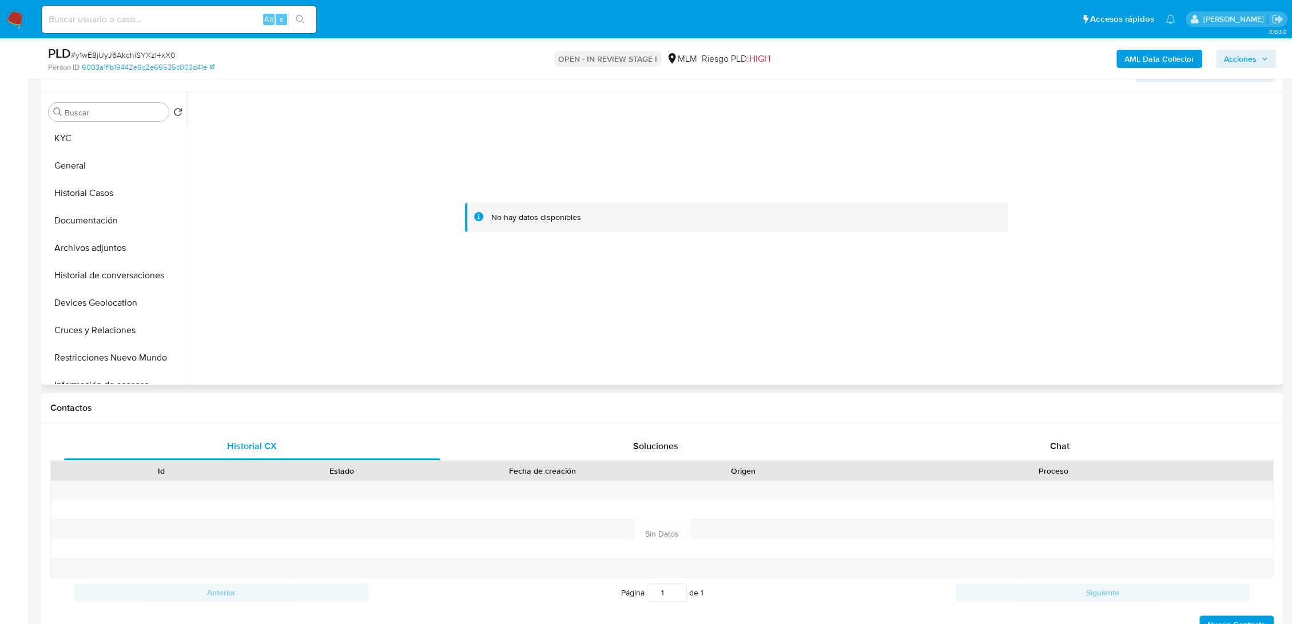
scroll to position [0, 0]
click at [89, 139] on button "KYC" at bounding box center [111, 139] width 134 height 27
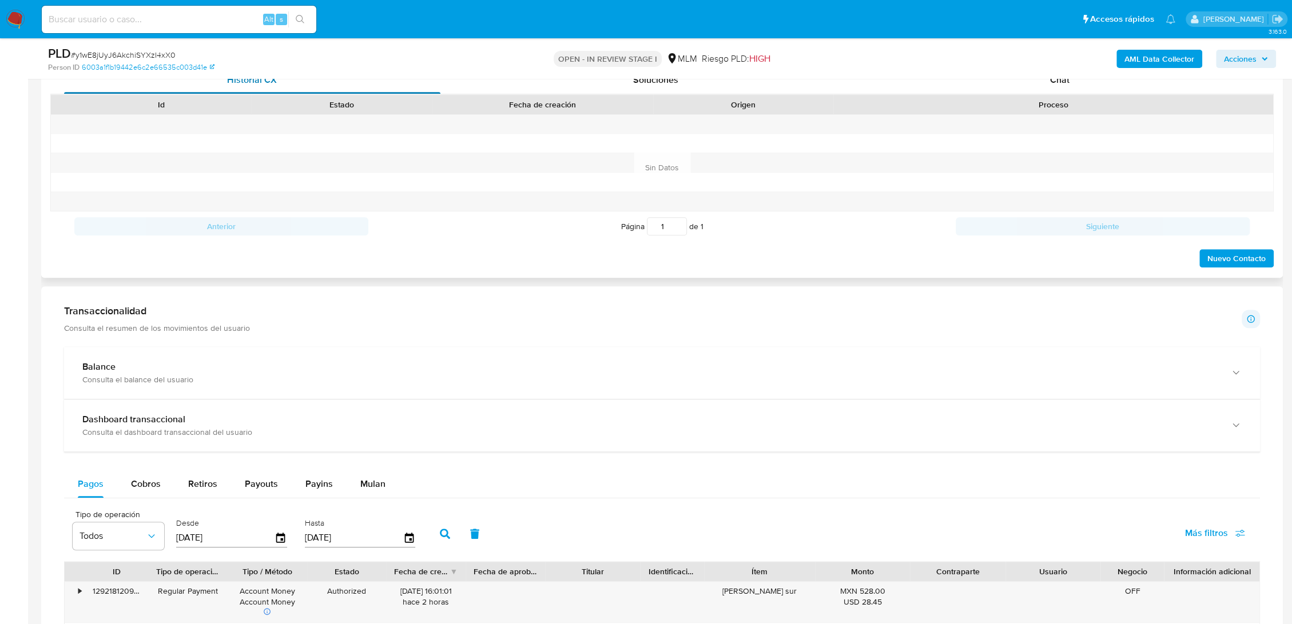
scroll to position [572, 0]
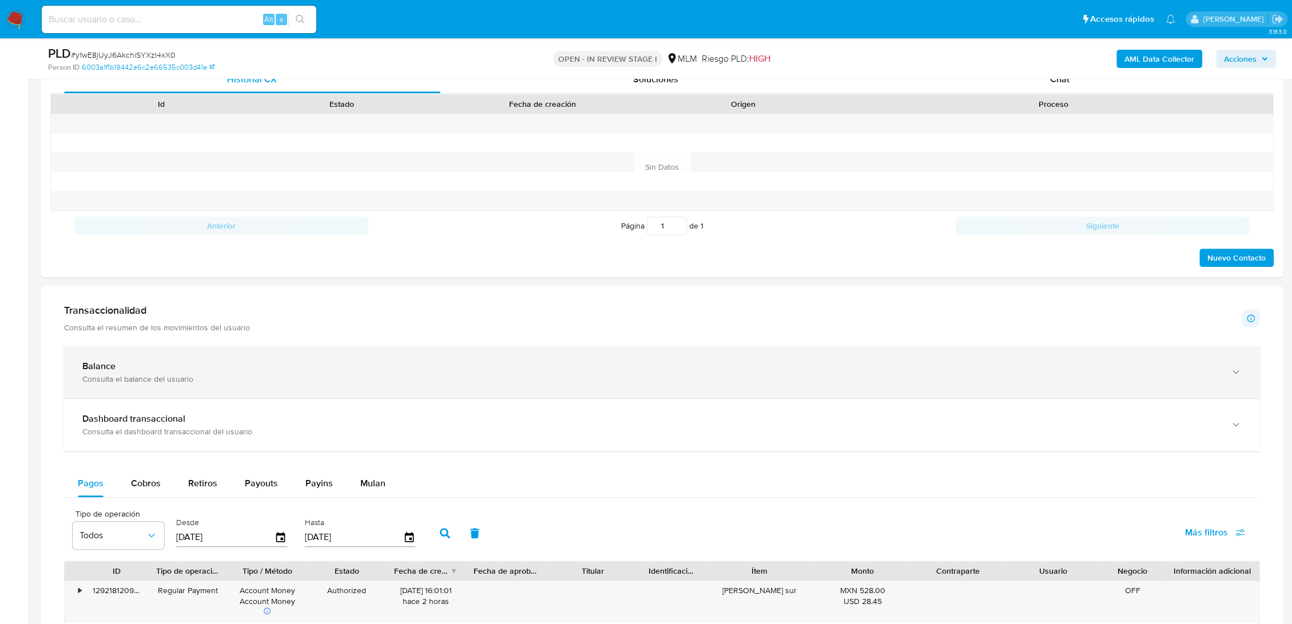
click at [298, 385] on div "Balance Consulta el balance del usuario" at bounding box center [662, 373] width 1196 height 52
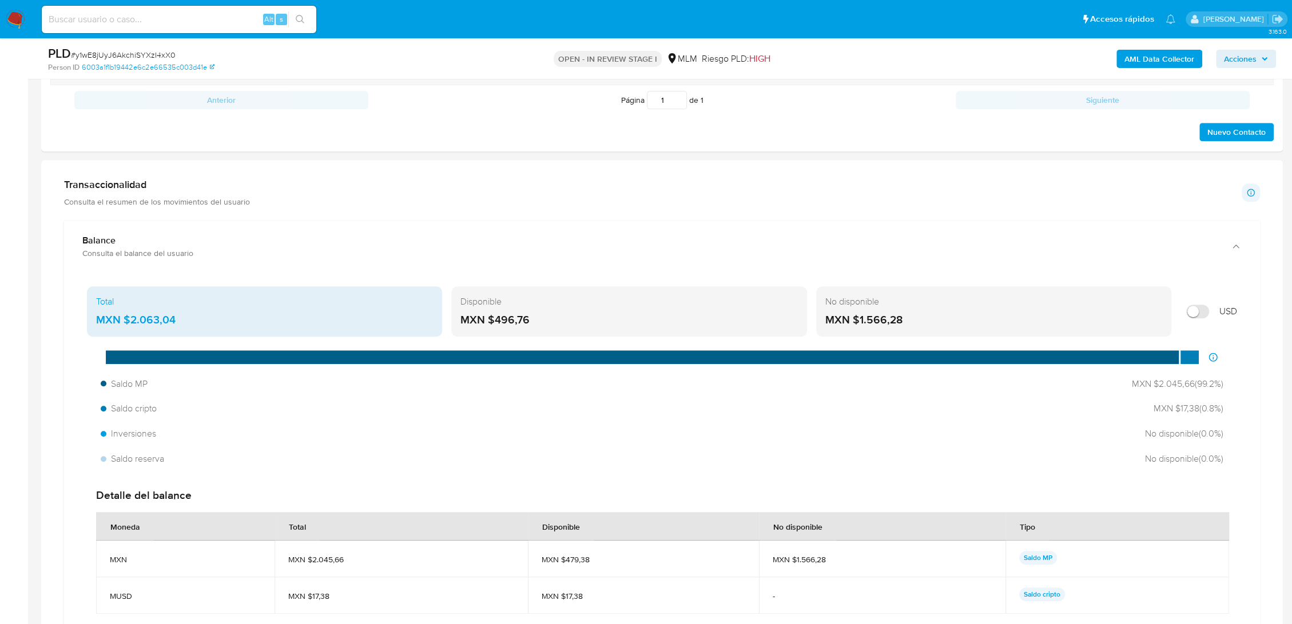
scroll to position [698, 0]
drag, startPoint x: 538, startPoint y: 318, endPoint x: 490, endPoint y: 321, distance: 47.6
click at [490, 321] on div "MXN $496,76" at bounding box center [628, 319] width 337 height 15
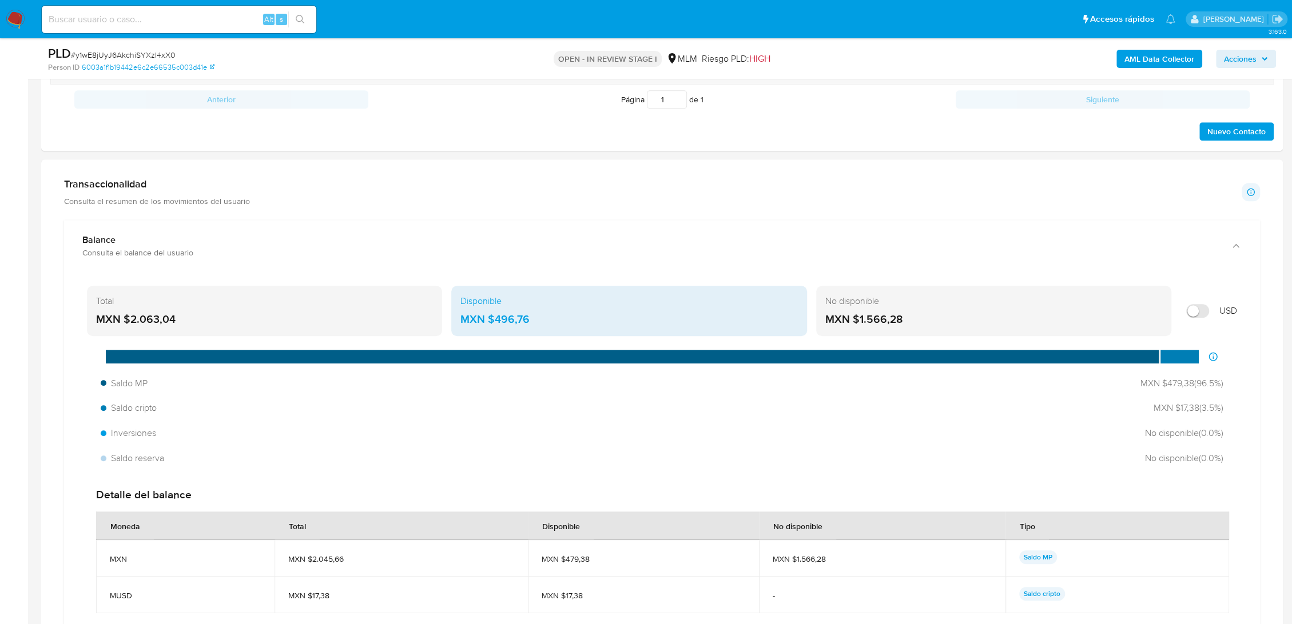
click at [562, 320] on div "MXN $496,76" at bounding box center [628, 319] width 337 height 15
drag, startPoint x: 539, startPoint y: 320, endPoint x: 494, endPoint y: 319, distance: 45.2
click at [494, 319] on div "MXN $496,76" at bounding box center [628, 319] width 337 height 15
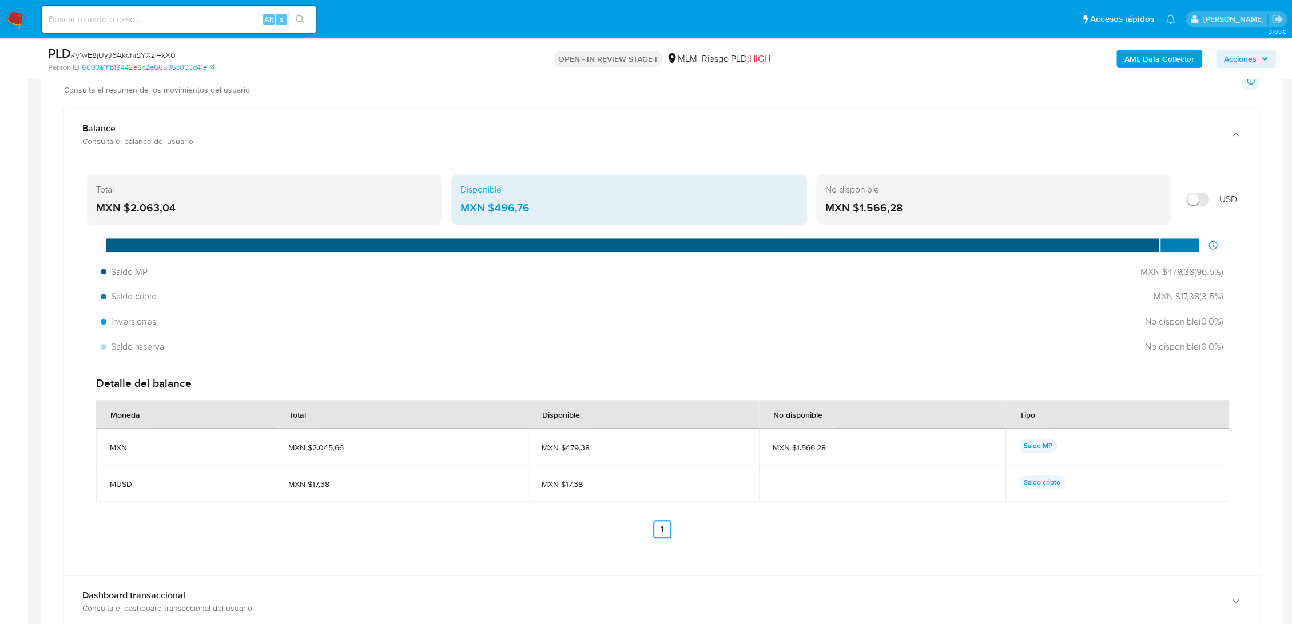
scroll to position [809, 0]
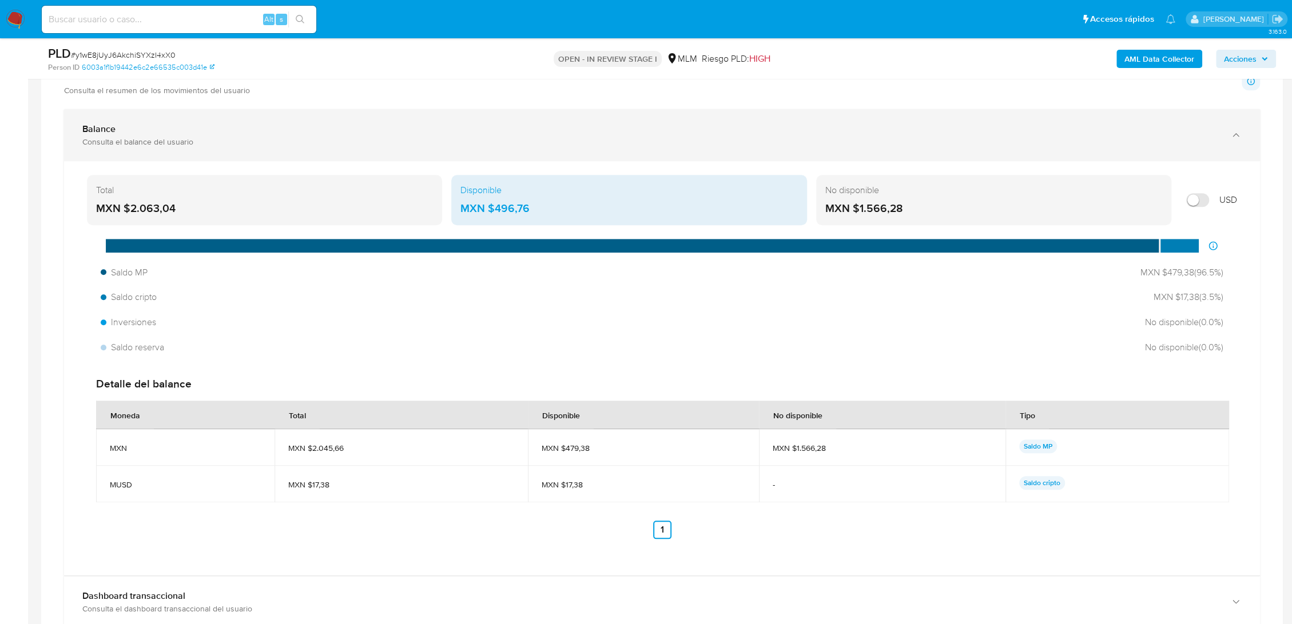
click at [254, 147] on div "Balance Consulta el balance del usuario" at bounding box center [662, 135] width 1196 height 52
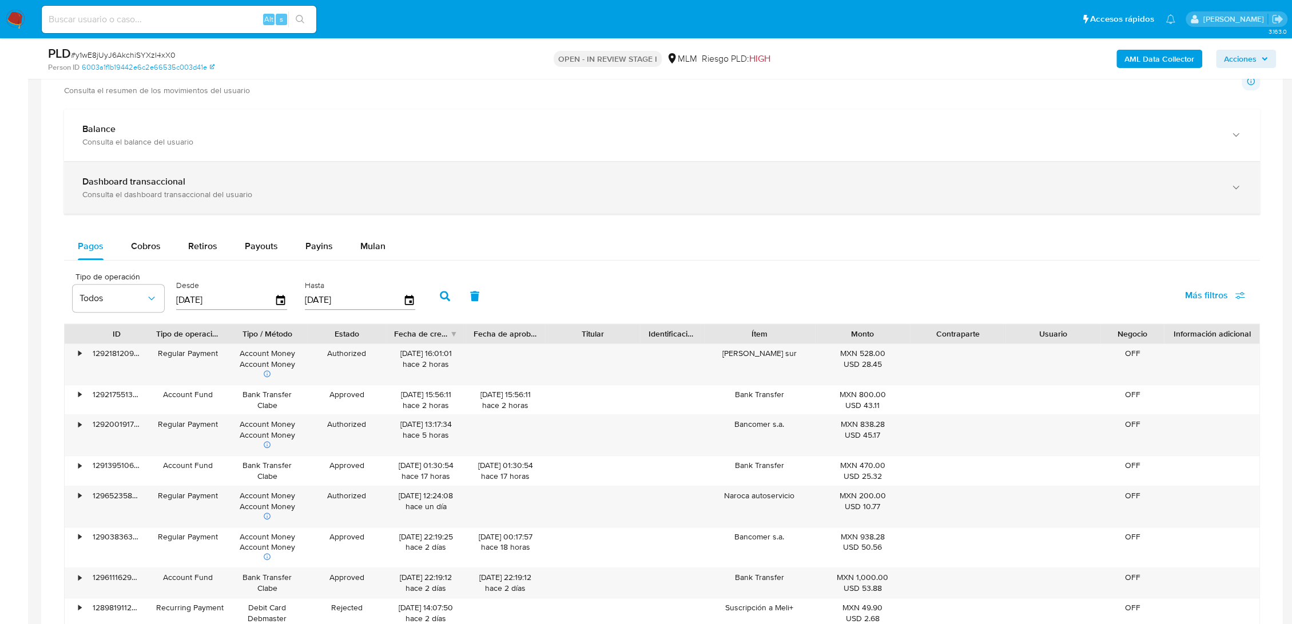
click at [249, 162] on div "Dashboard transaccional Consulta el dashboard transaccional del usuario" at bounding box center [662, 188] width 1196 height 52
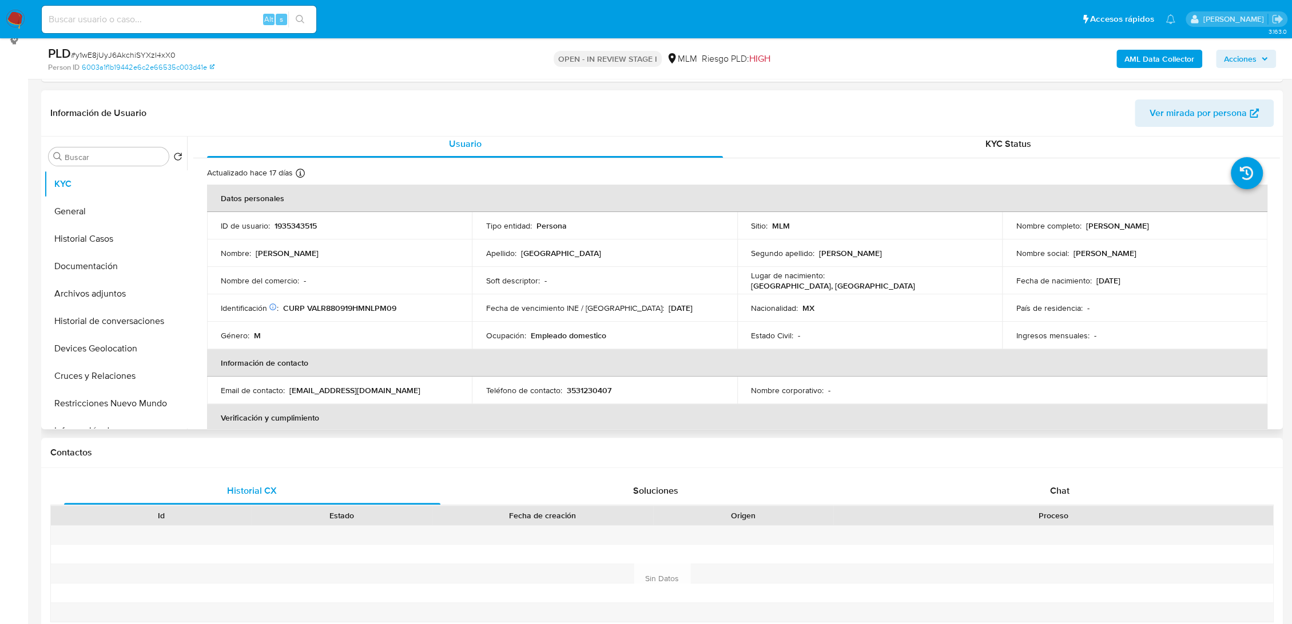
scroll to position [0, 0]
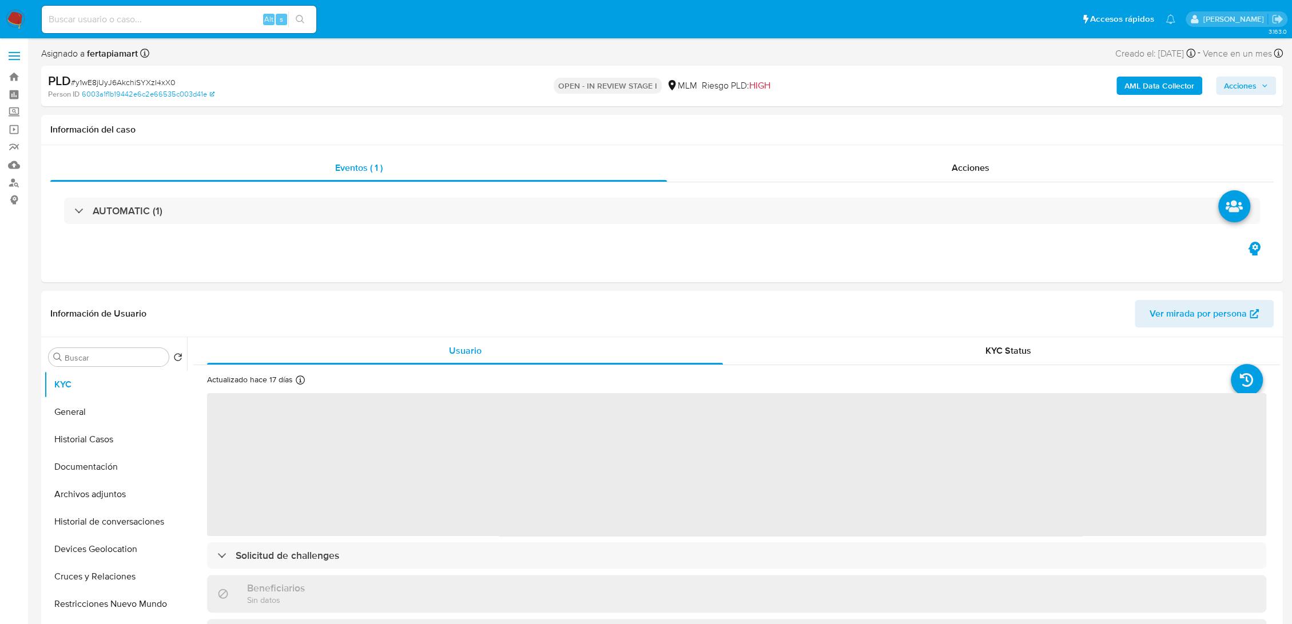
select select "10"
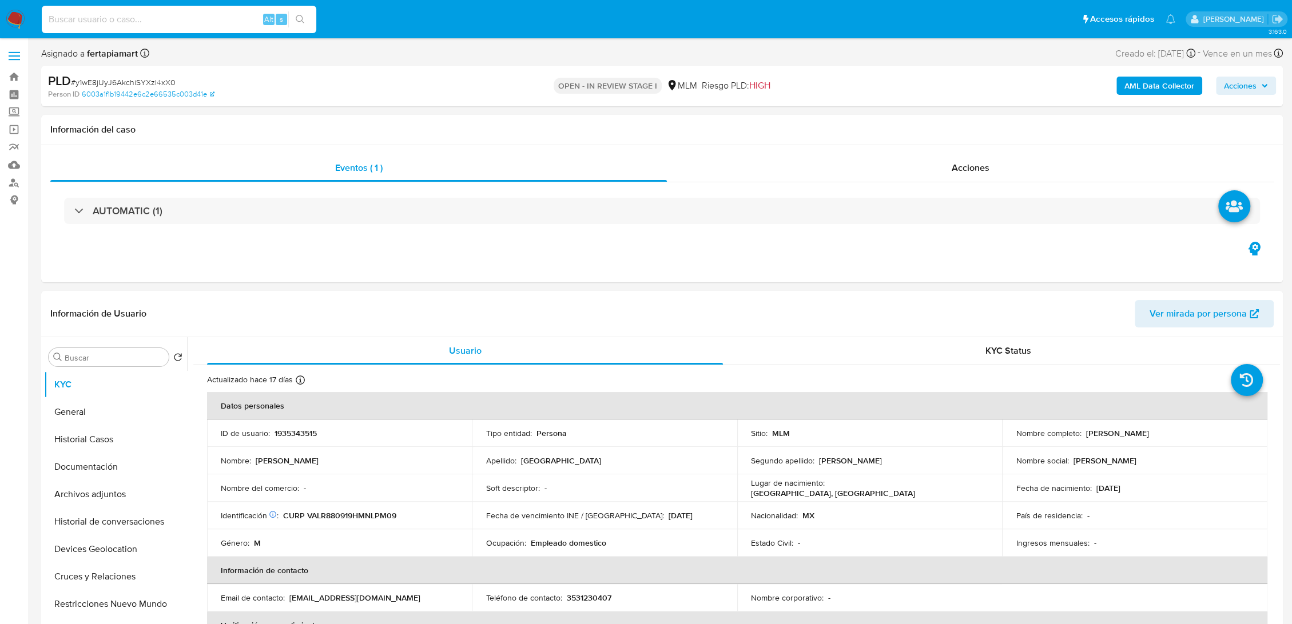
click at [150, 26] on input at bounding box center [179, 19] width 274 height 15
paste input "1470362684"
type input "1470362684"
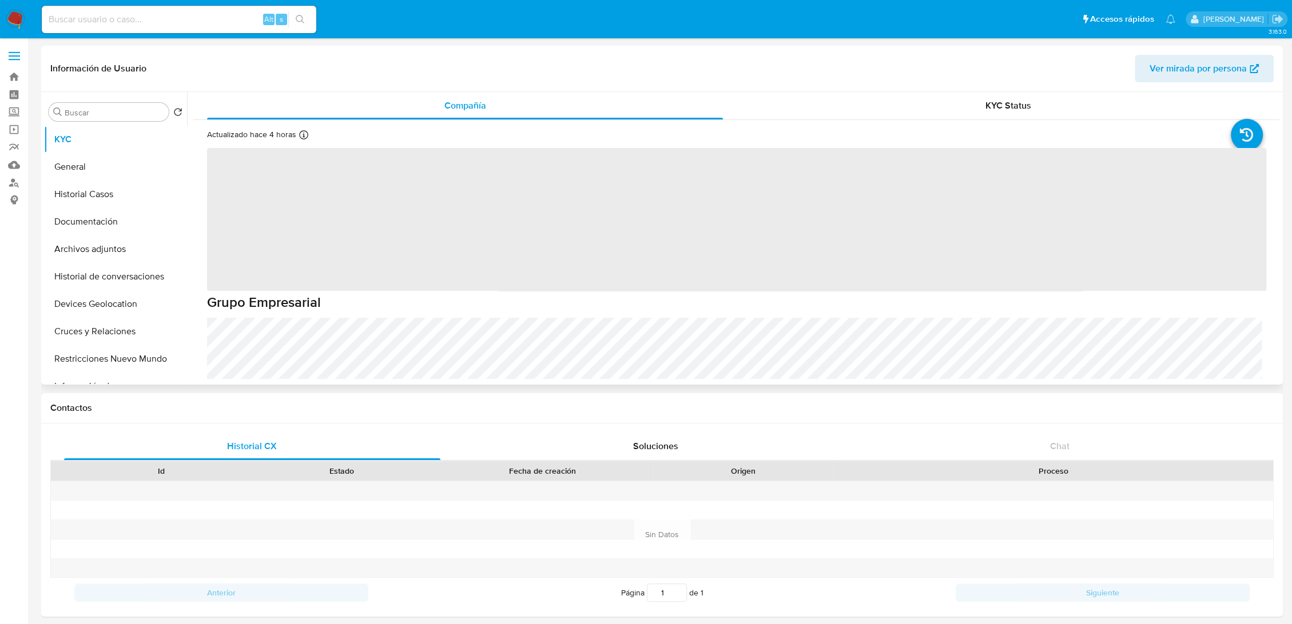
select select "10"
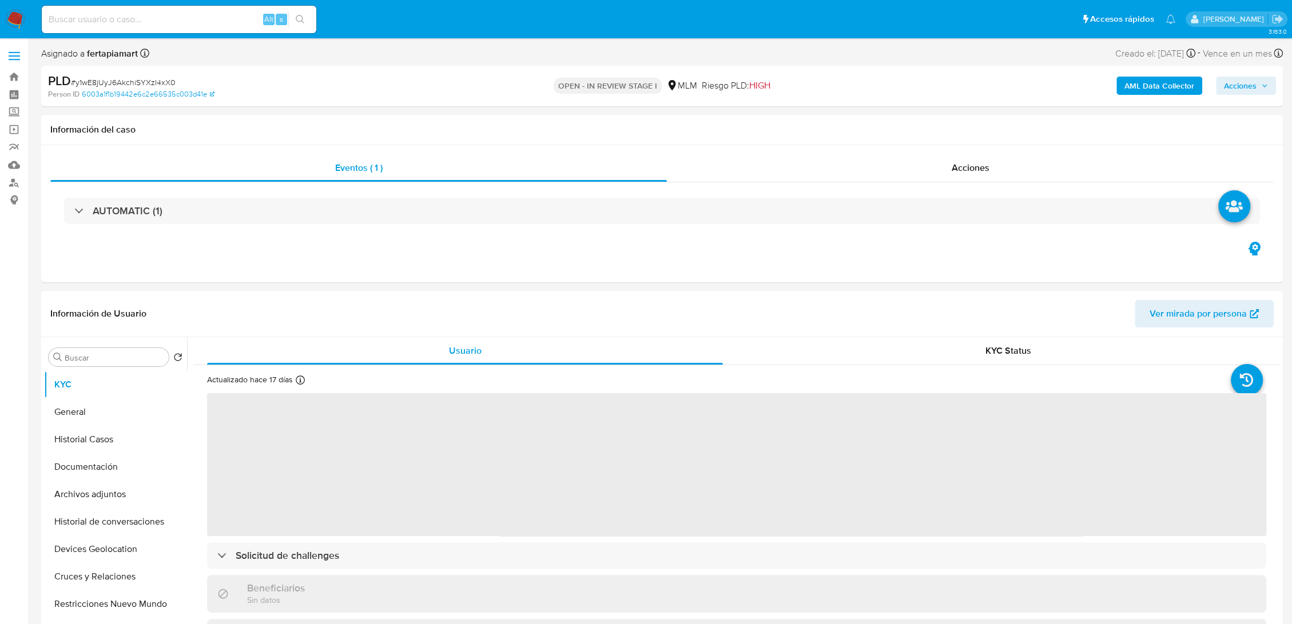
select select "10"
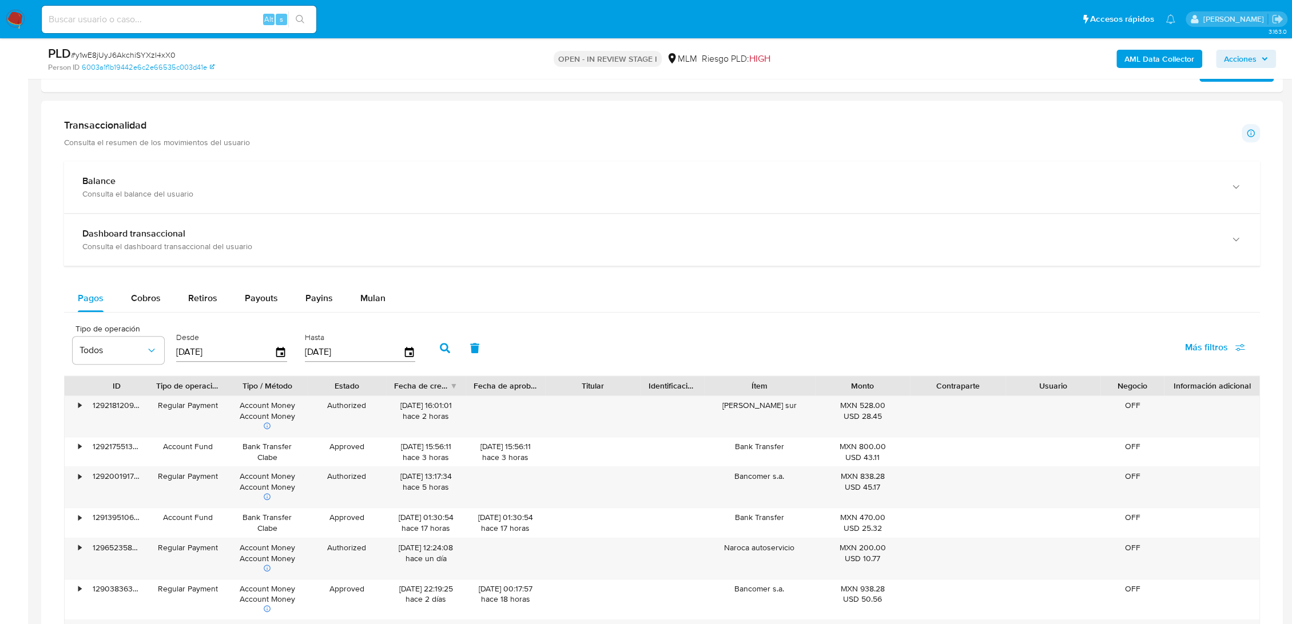
scroll to position [758, 0]
click at [324, 350] on input "[DATE]" at bounding box center [354, 352] width 98 height 18
type input "13/02/025_"
type input "31/08/____"
click at [329, 351] on input "31/08/____" at bounding box center [354, 352] width 98 height 18
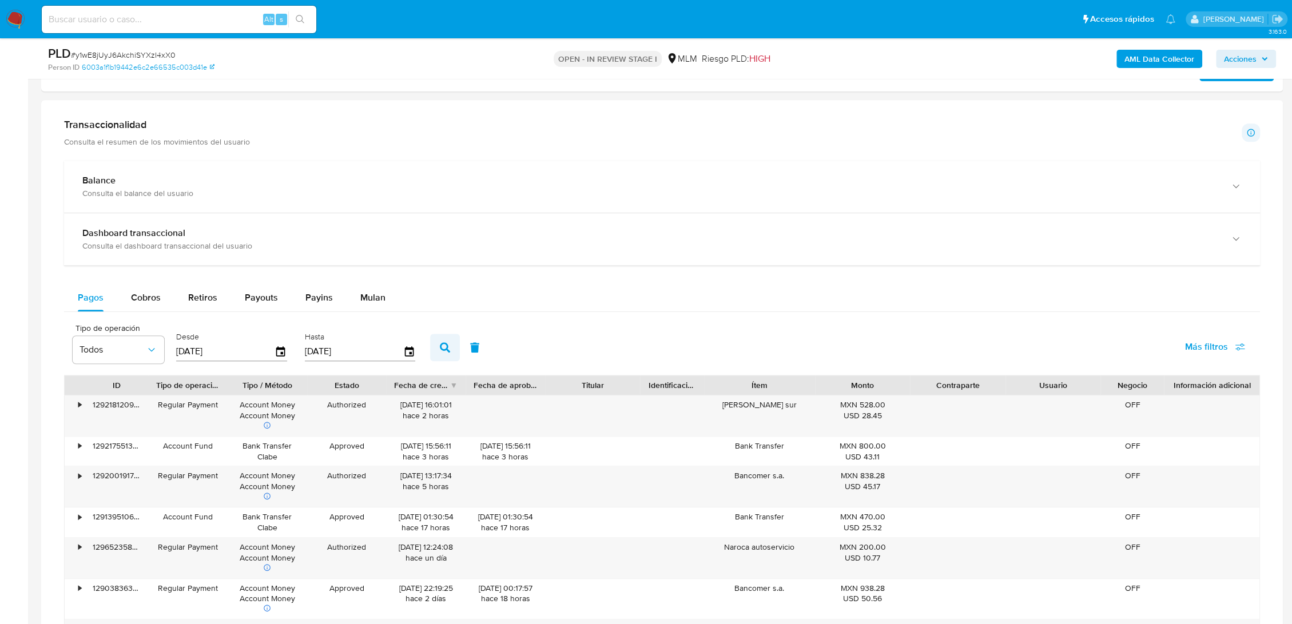
type input "[DATE]"
click at [440, 345] on icon "button" at bounding box center [445, 348] width 10 height 10
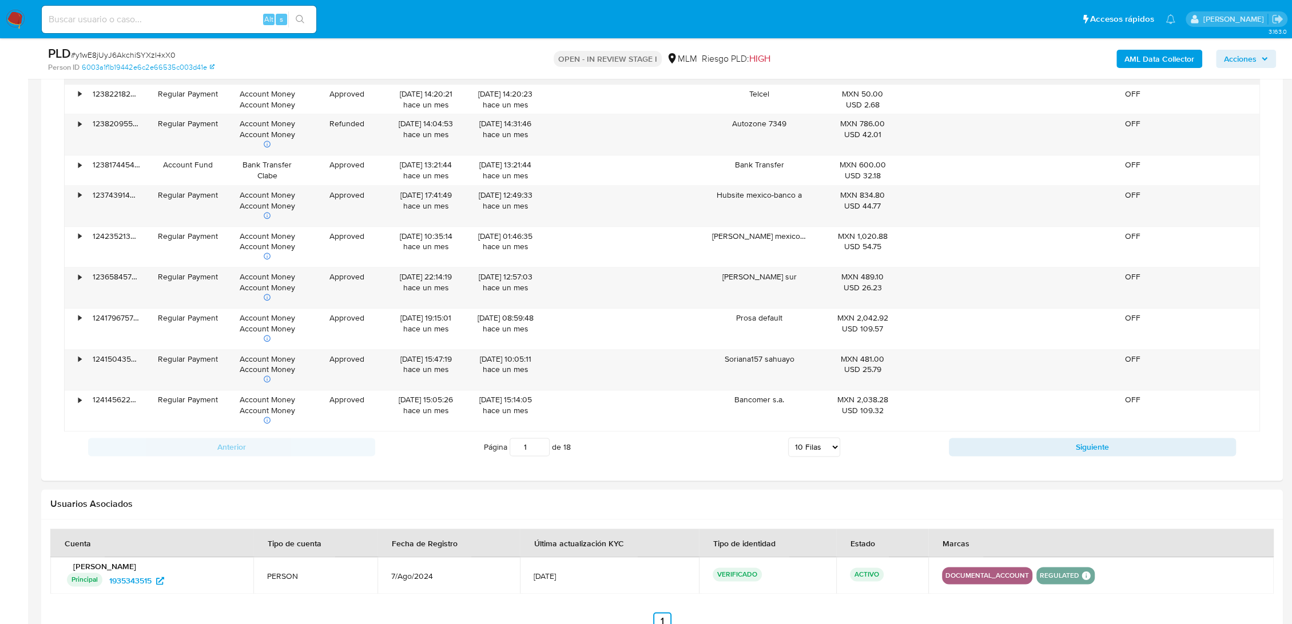
scroll to position [1109, 0]
click at [976, 440] on button "Siguiente" at bounding box center [1092, 448] width 287 height 18
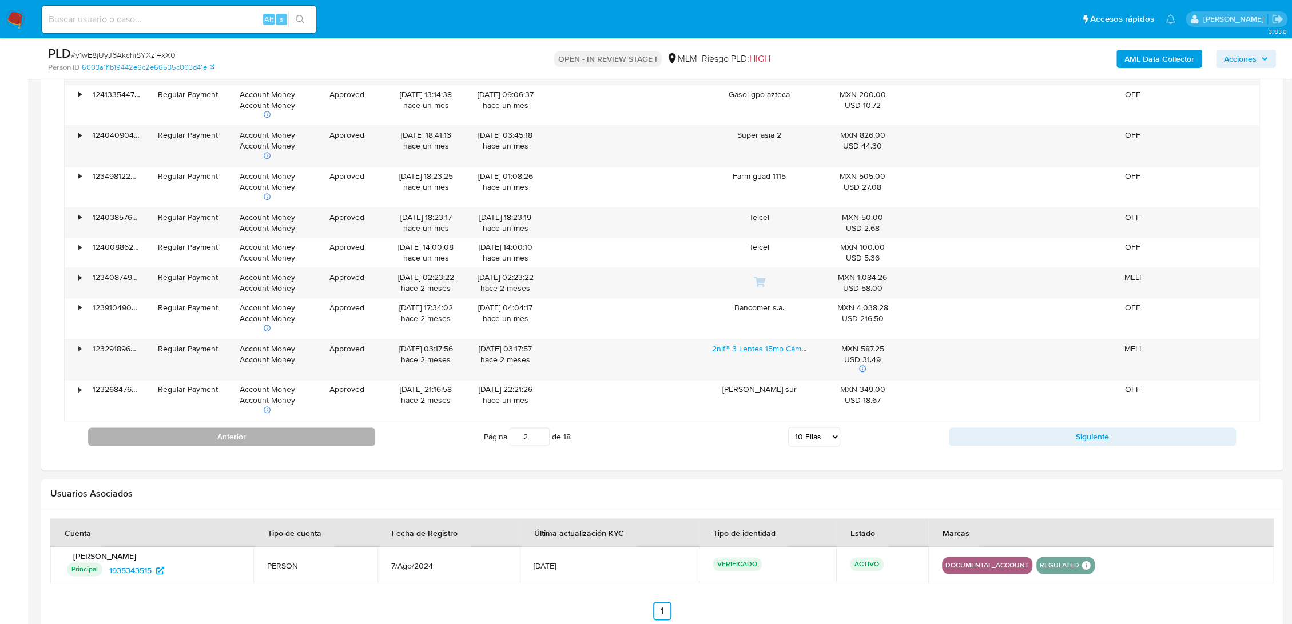
click at [315, 432] on button "Anterior" at bounding box center [231, 437] width 287 height 18
type input "1"
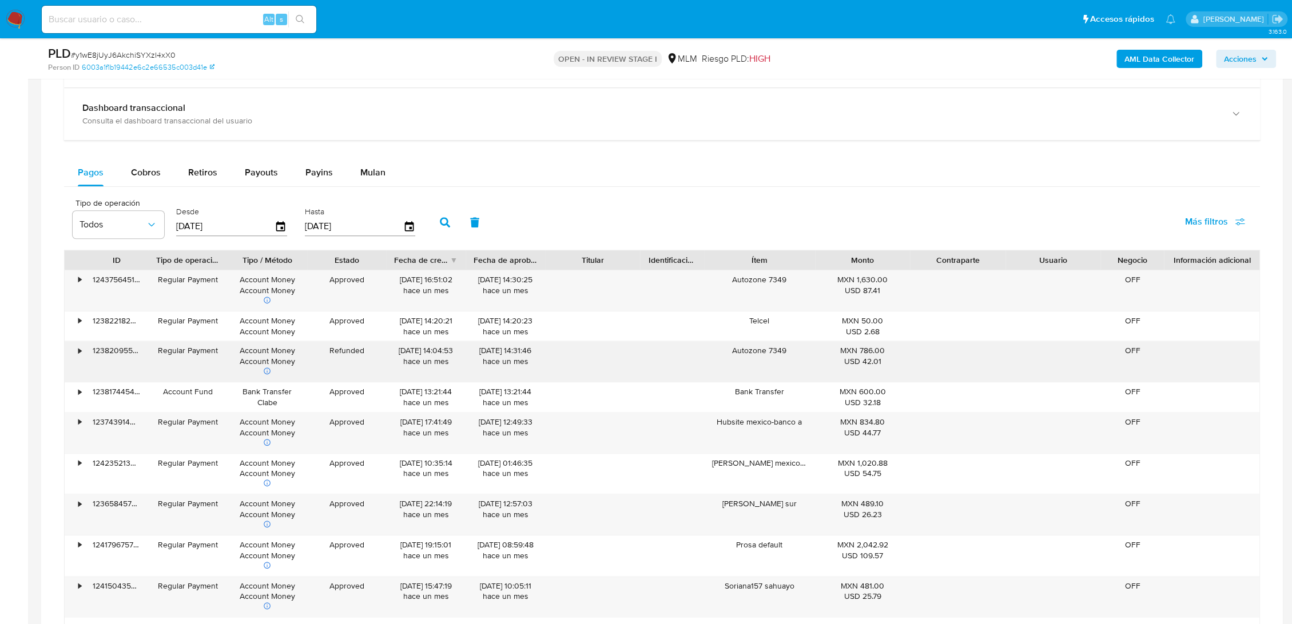
scroll to position [882, 0]
click at [156, 181] on div "Cobros" at bounding box center [146, 173] width 30 height 27
select select "10"
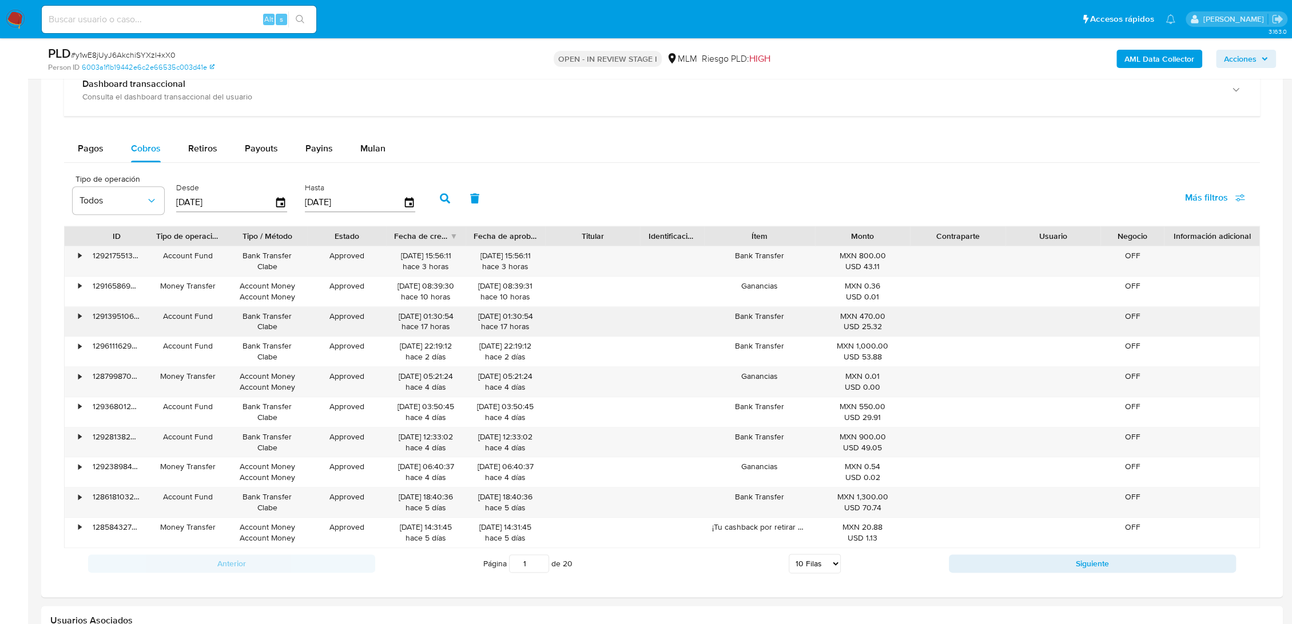
scroll to position [906, 0]
click at [998, 561] on button "Siguiente" at bounding box center [1092, 564] width 287 height 18
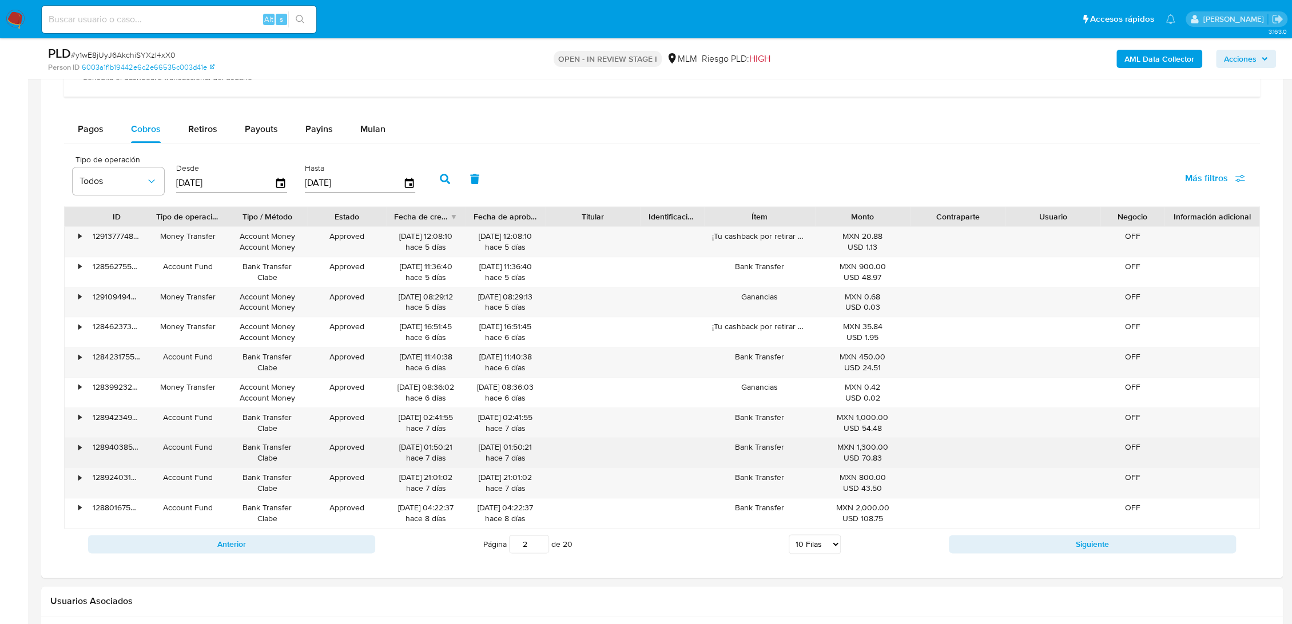
scroll to position [925, 0]
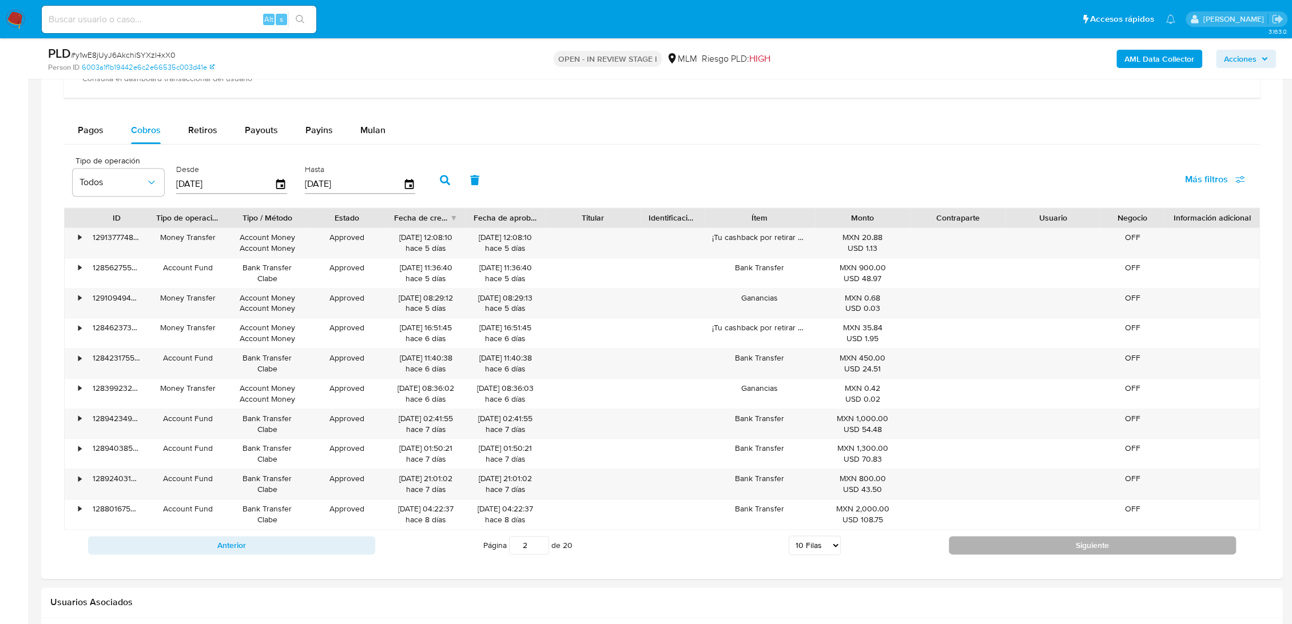
click at [1027, 540] on button "Siguiente" at bounding box center [1092, 545] width 287 height 18
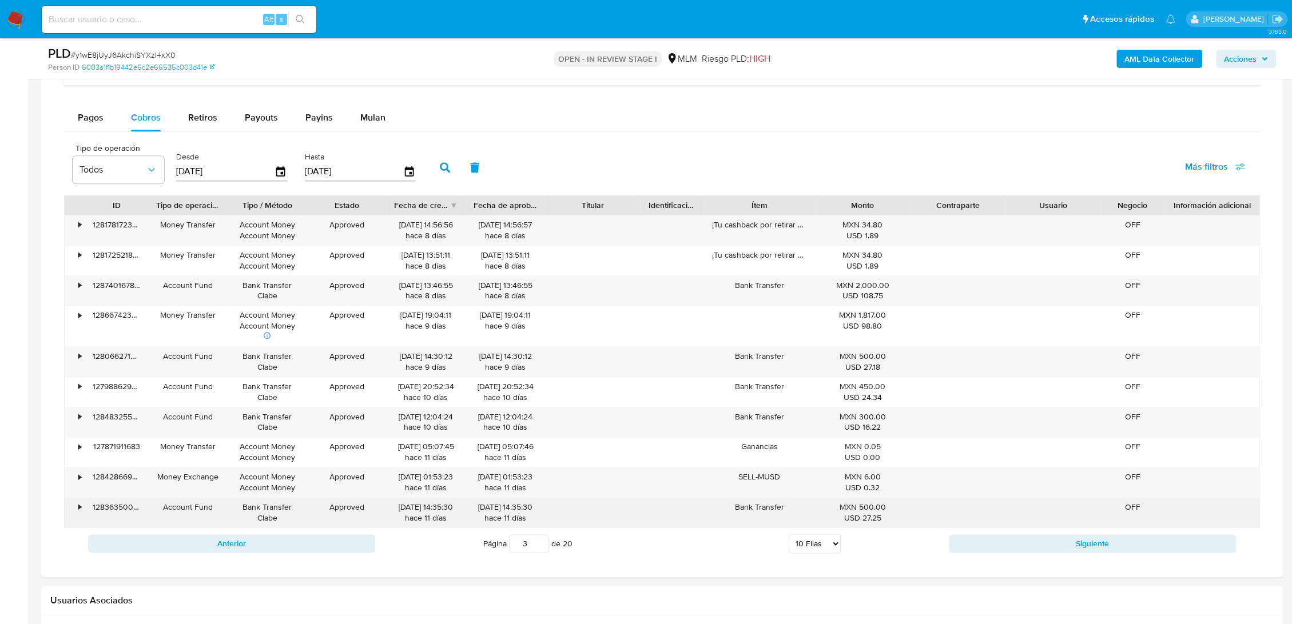
scroll to position [952, 0]
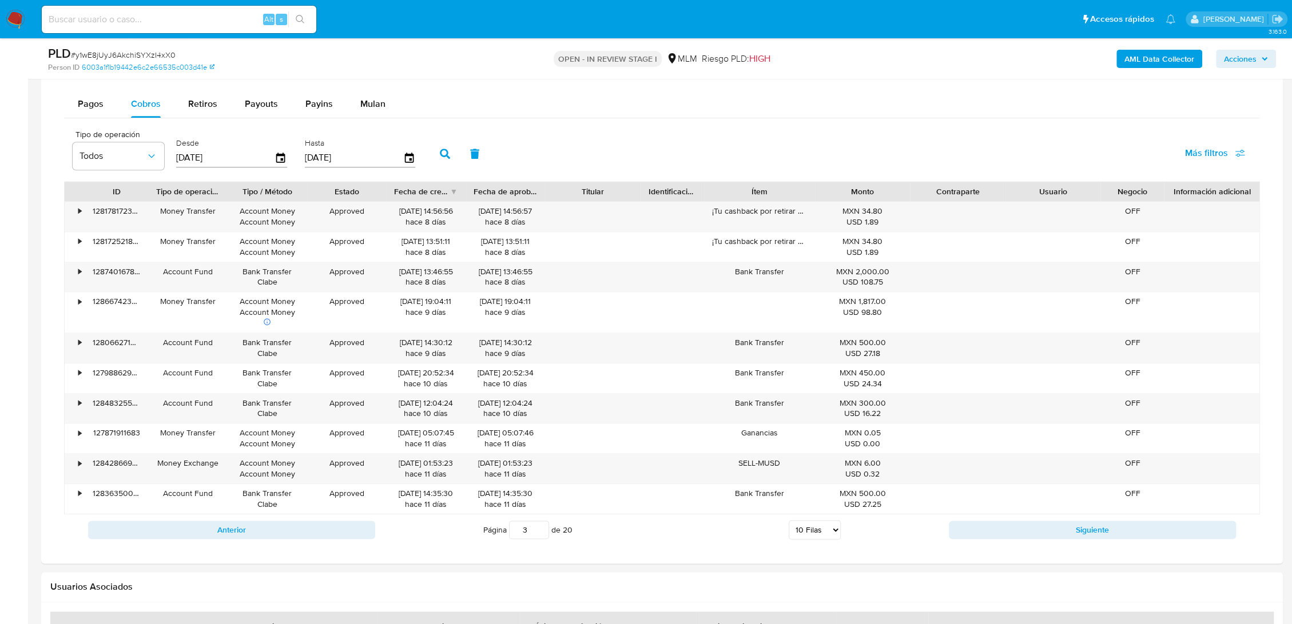
click at [739, 562] on div at bounding box center [661, 235] width 1241 height 658
click at [1034, 532] on button "Siguiente" at bounding box center [1092, 530] width 287 height 18
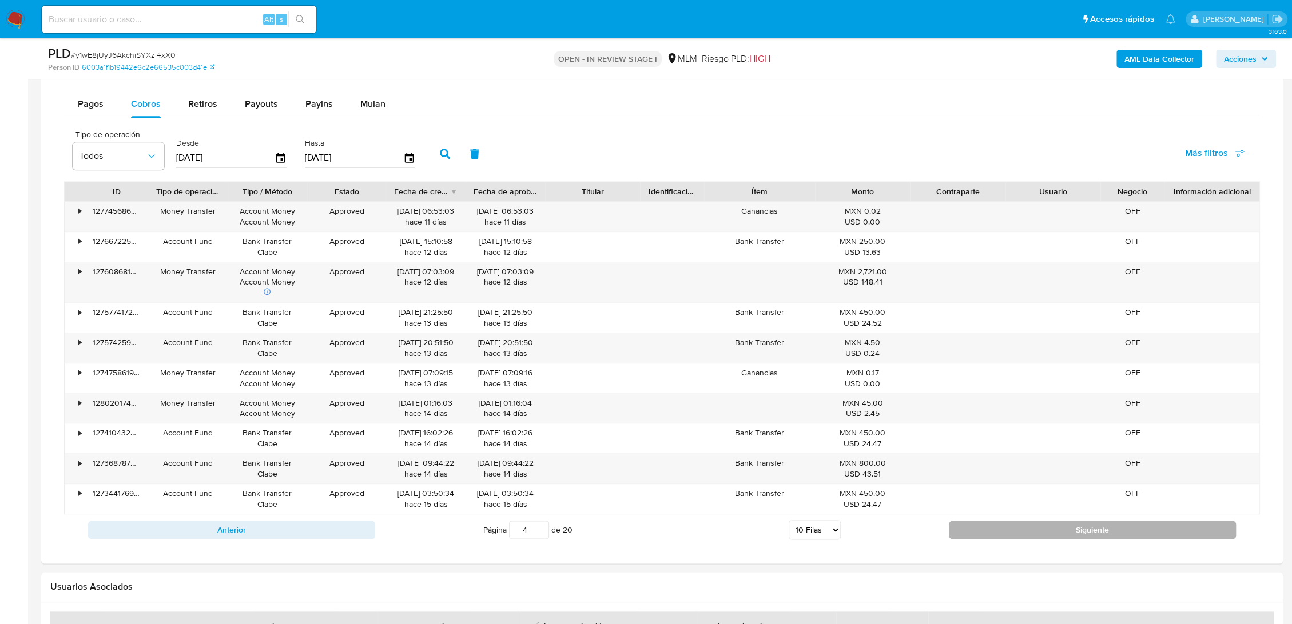
click at [1034, 532] on button "Siguiente" at bounding box center [1092, 530] width 287 height 18
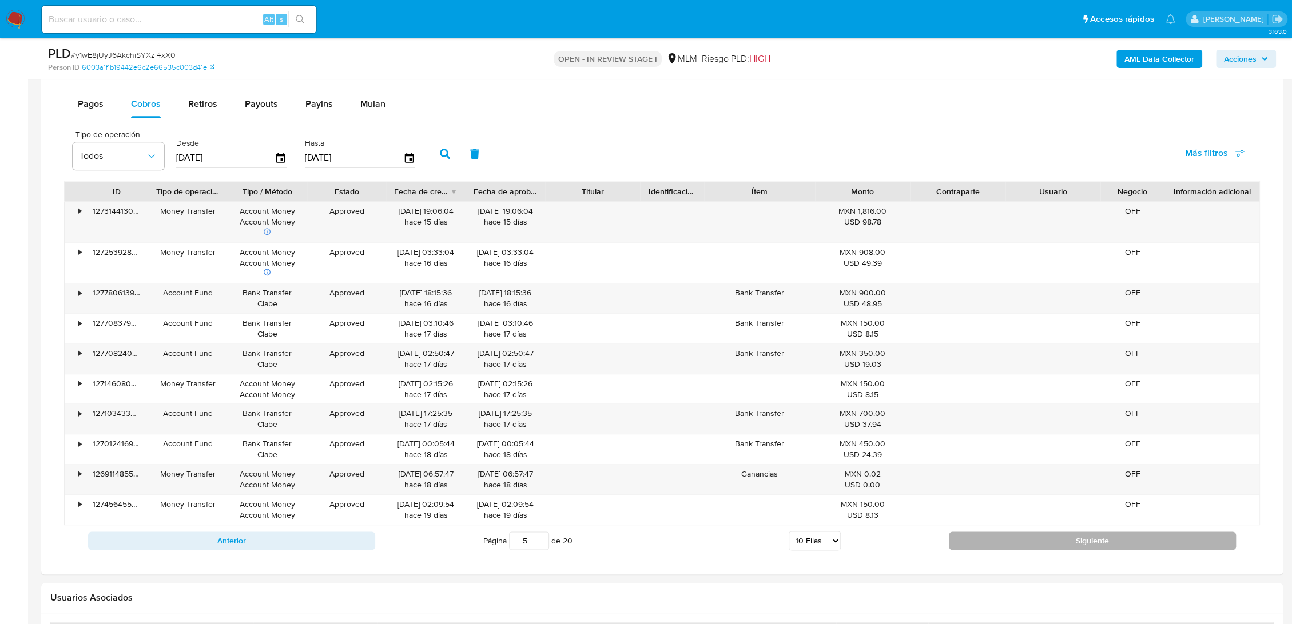
click at [1034, 532] on button "Siguiente" at bounding box center [1092, 541] width 287 height 18
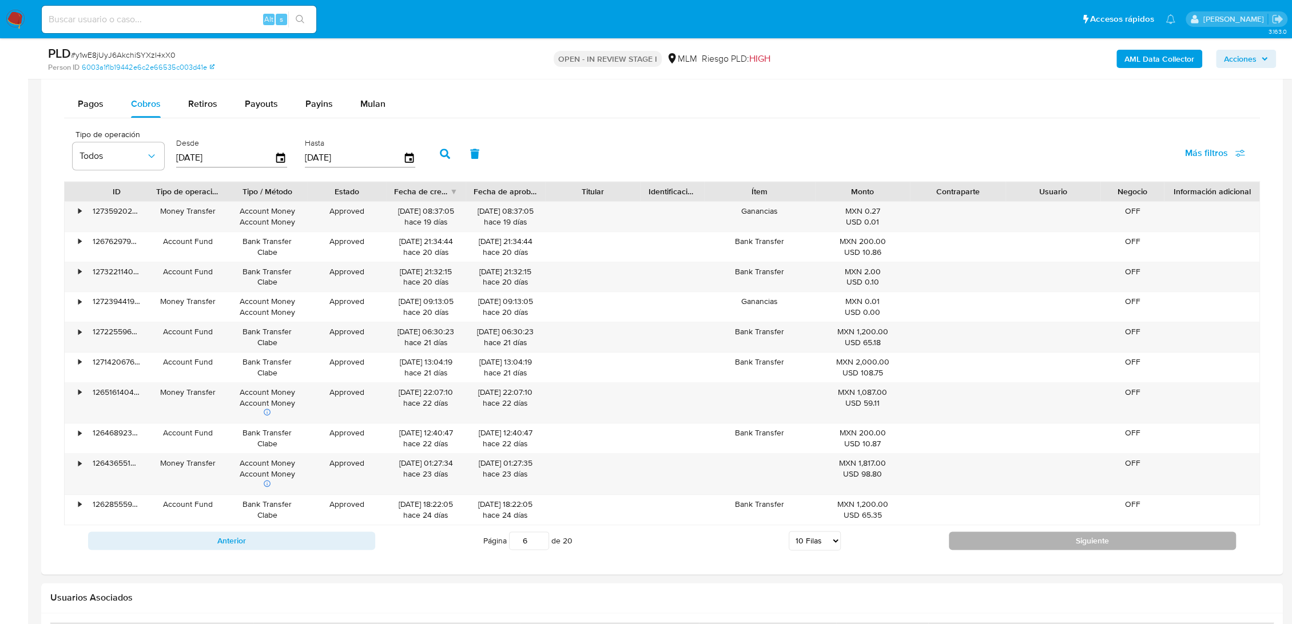
click at [1034, 532] on button "Siguiente" at bounding box center [1092, 541] width 287 height 18
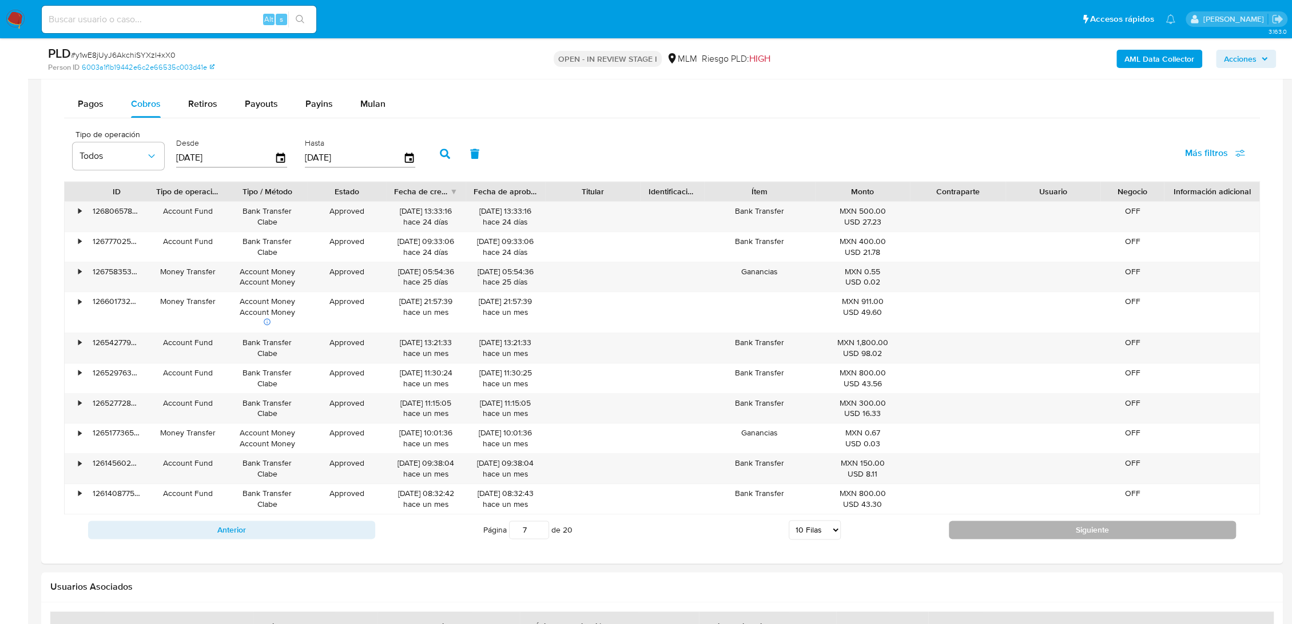
click at [1034, 532] on button "Siguiente" at bounding box center [1092, 530] width 287 height 18
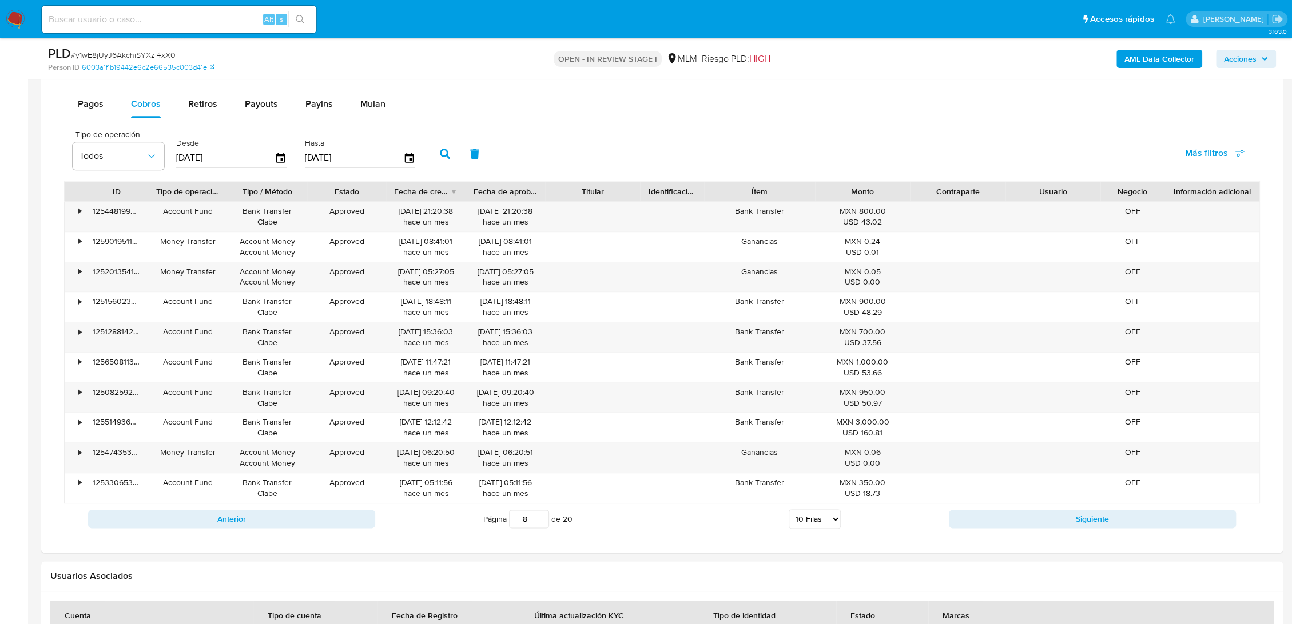
click at [1033, 532] on div "Anterior Página 8 de 20 5 [PERSON_NAME] 10 [PERSON_NAME] 20 [PERSON_NAME] 25 [P…" at bounding box center [662, 519] width 1196 height 31
click at [1033, 526] on button "Siguiente" at bounding box center [1092, 519] width 287 height 18
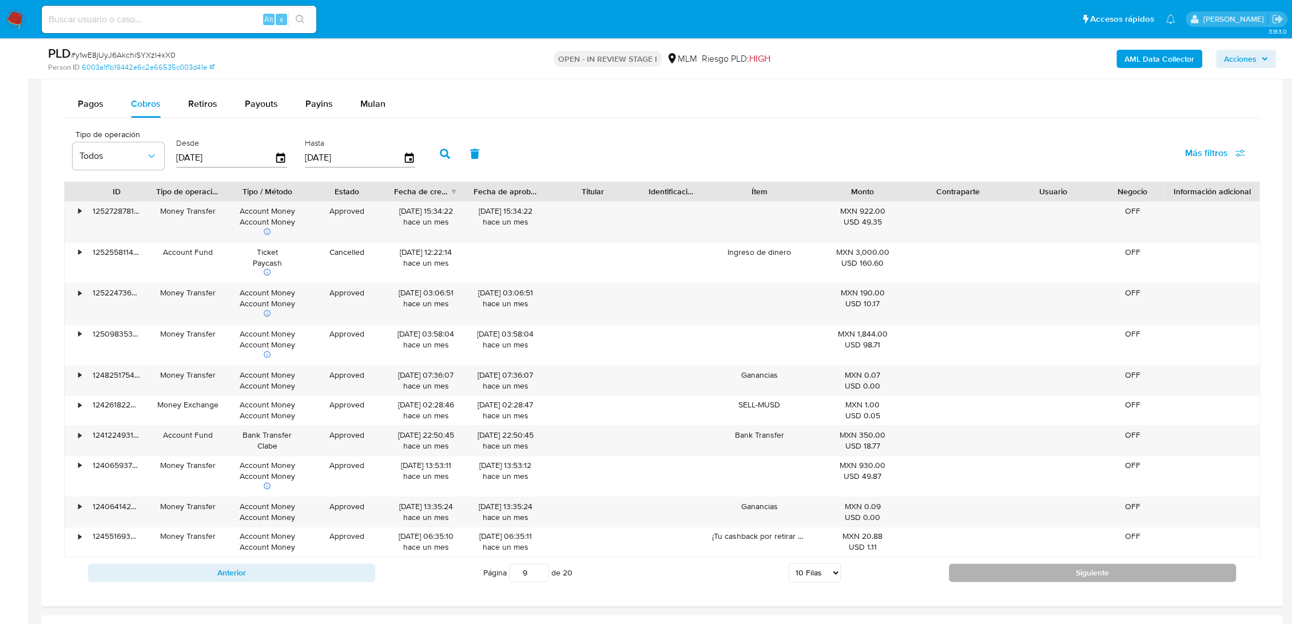
click at [1009, 566] on button "Siguiente" at bounding box center [1092, 573] width 287 height 18
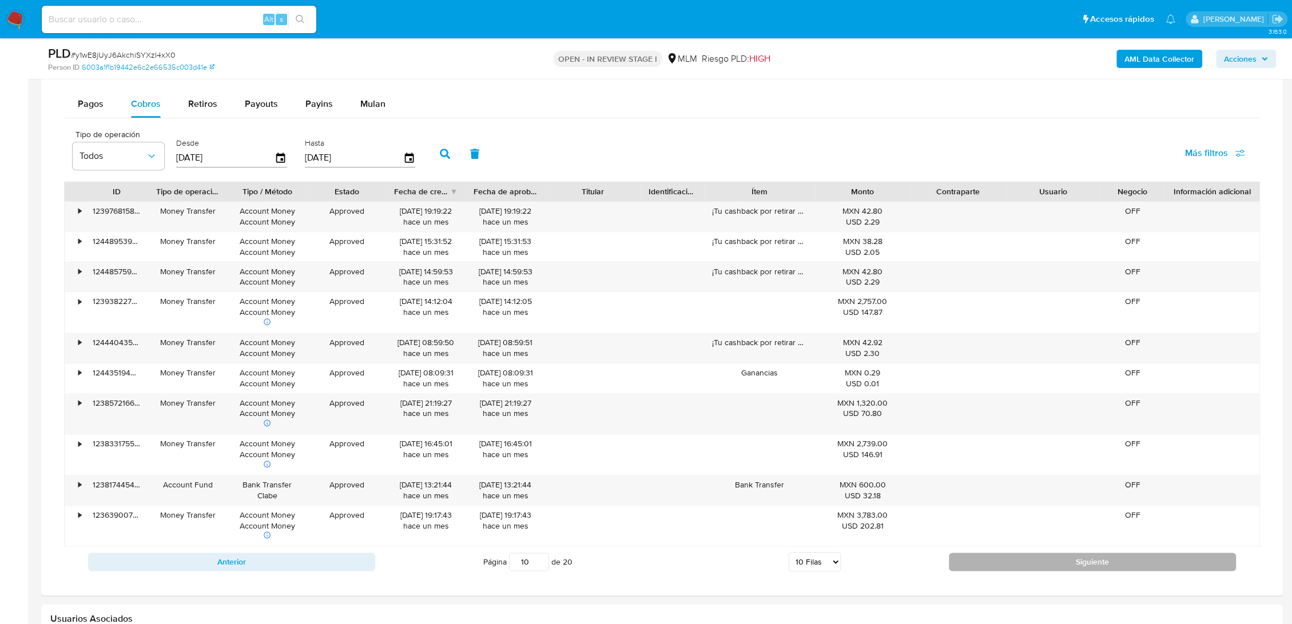
click at [1046, 557] on button "Siguiente" at bounding box center [1092, 562] width 287 height 18
type input "11"
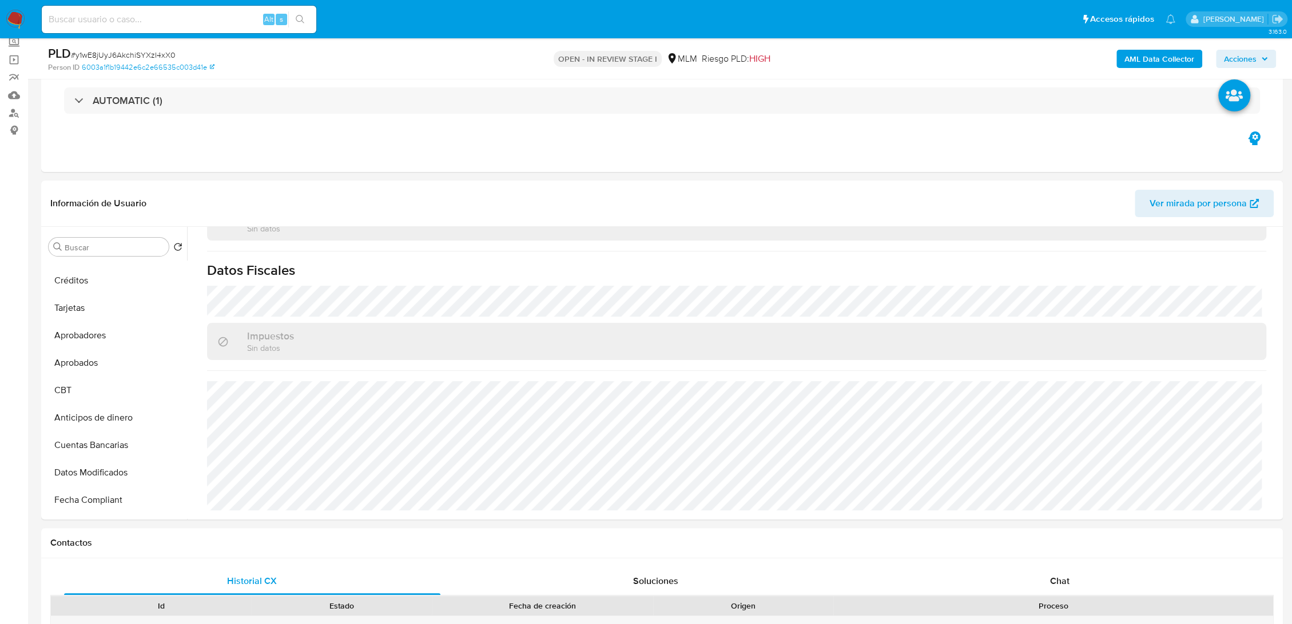
scroll to position [0, 0]
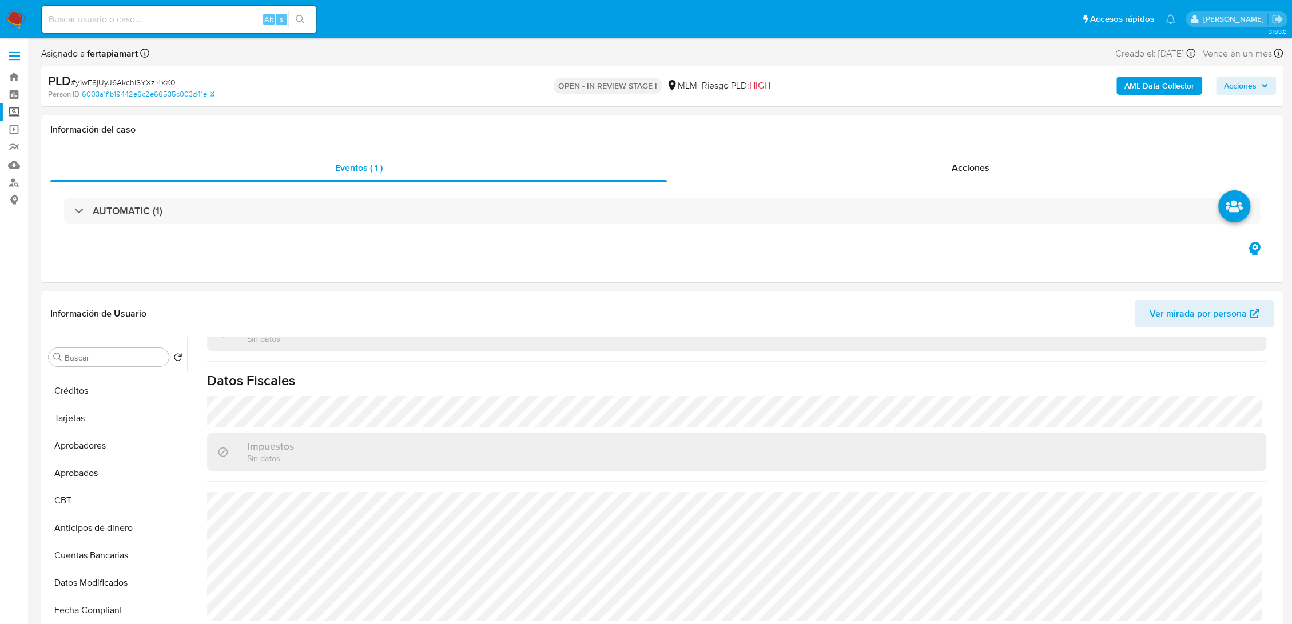
click at [15, 113] on label "Screening" at bounding box center [68, 112] width 136 height 18
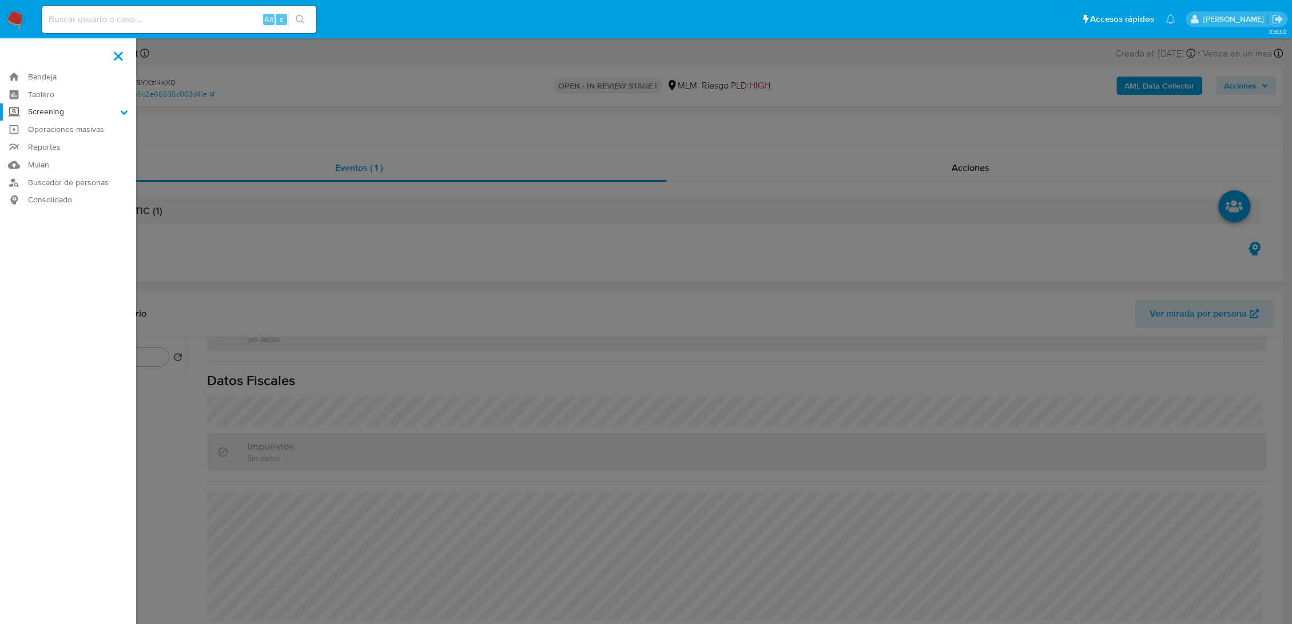
click at [0, 0] on input "Screening" at bounding box center [0, 0] width 0 height 0
click at [67, 154] on link "Herramientas" at bounding box center [68, 157] width 136 height 14
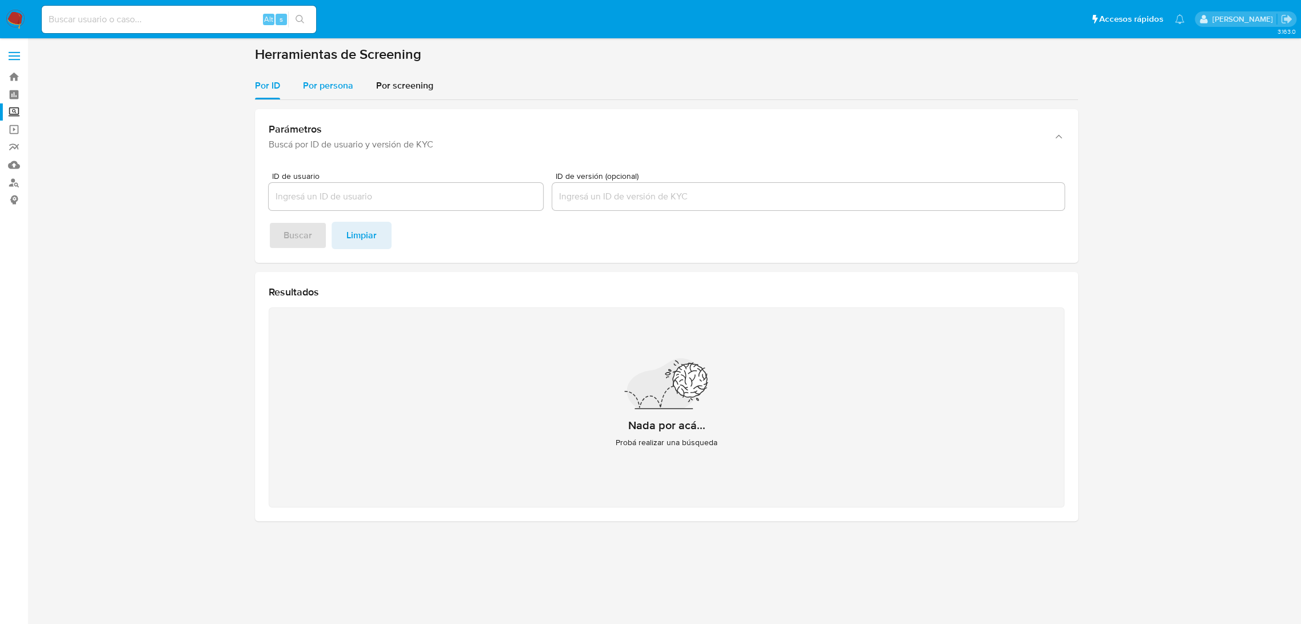
click at [316, 94] on div "Por persona" at bounding box center [328, 85] width 50 height 27
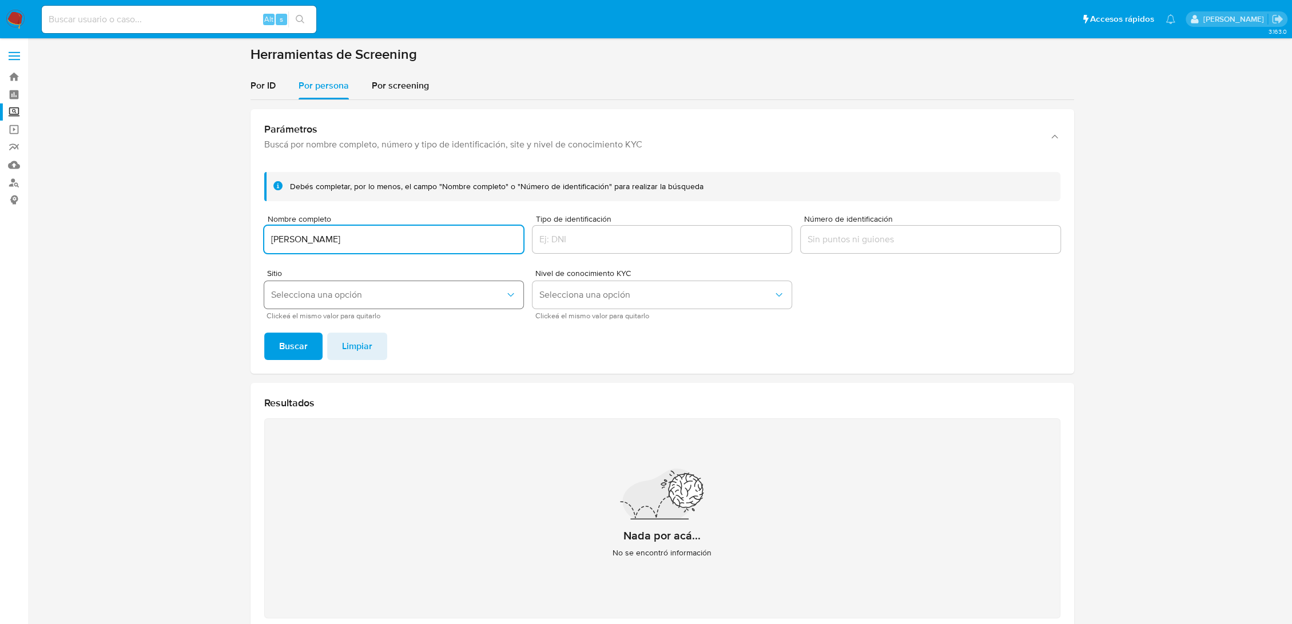
type input "JOSEPH ANTUNA"
click at [348, 290] on span "Selecciona una opción" at bounding box center [388, 294] width 234 height 11
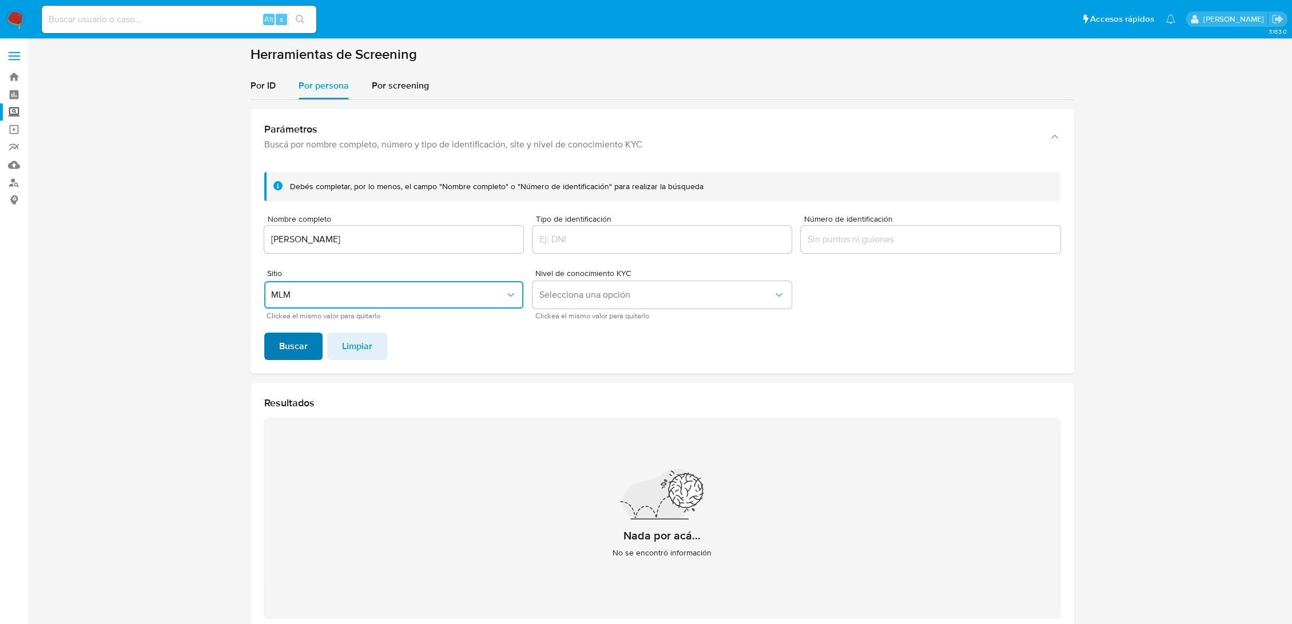
click at [297, 336] on span "Buscar" at bounding box center [293, 346] width 29 height 25
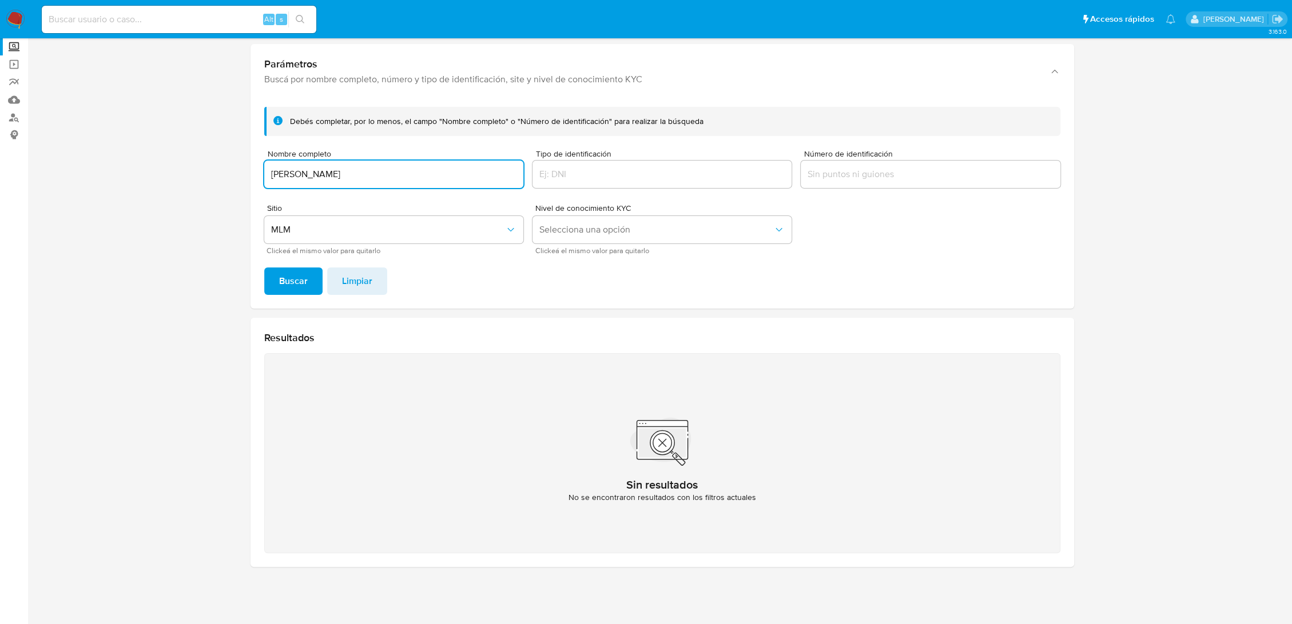
drag, startPoint x: 367, startPoint y: 176, endPoint x: 185, endPoint y: 171, distance: 182.5
click at [185, 171] on section at bounding box center [661, 279] width 1241 height 596
click at [264, 268] on button "Buscar" at bounding box center [293, 281] width 58 height 27
click at [281, 279] on span "Buscar" at bounding box center [293, 281] width 29 height 25
drag, startPoint x: 396, startPoint y: 173, endPoint x: 194, endPoint y: 192, distance: 202.7
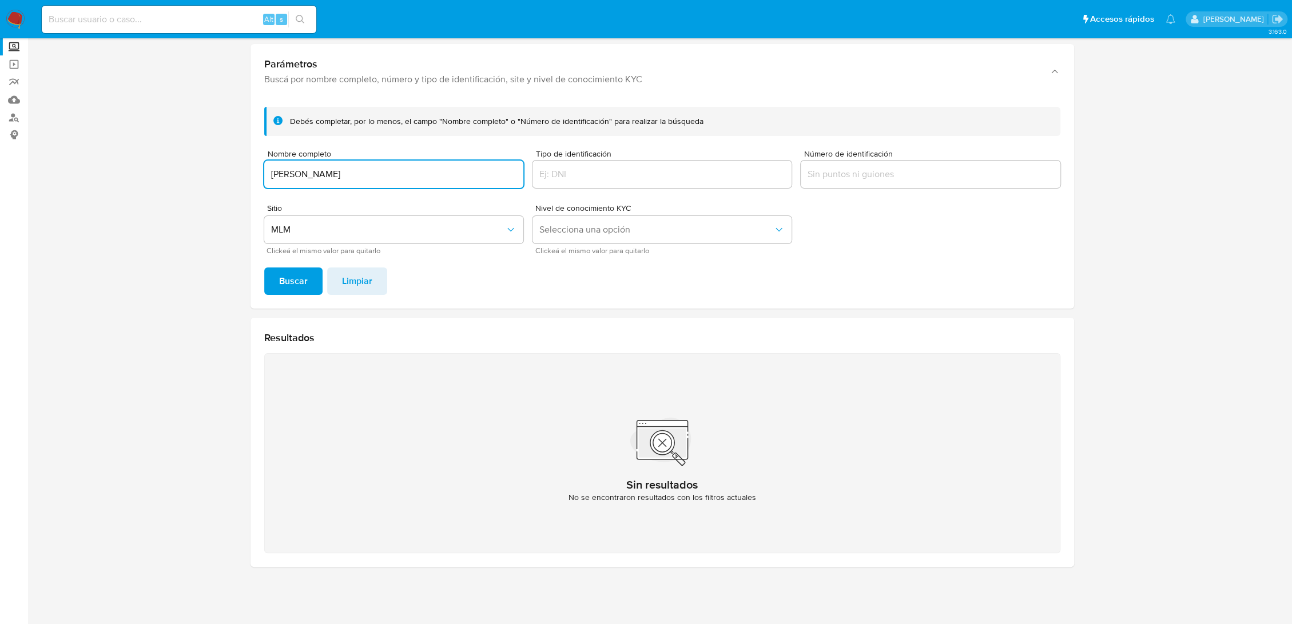
click at [194, 192] on section at bounding box center [661, 279] width 1241 height 596
click at [264, 268] on button "Buscar" at bounding box center [293, 281] width 58 height 27
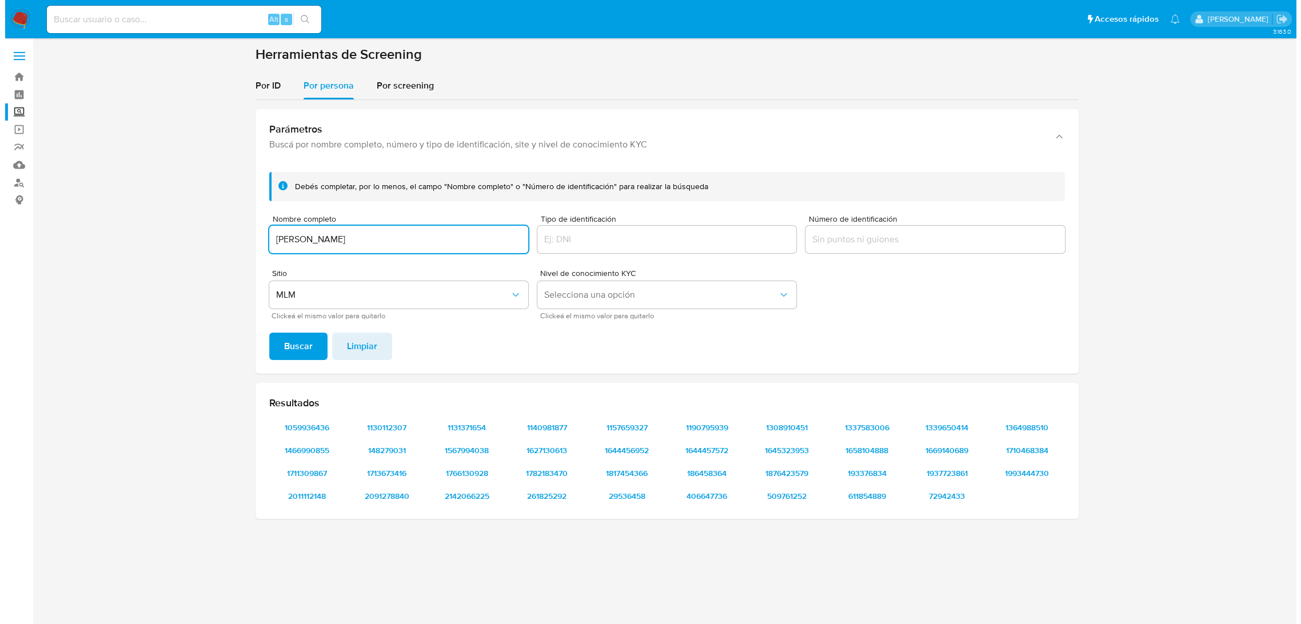
scroll to position [0, 0]
paste input "TECNOLOGIA EN ENTRETENIMIENTO CALIPLAY S DE RL DE CV"
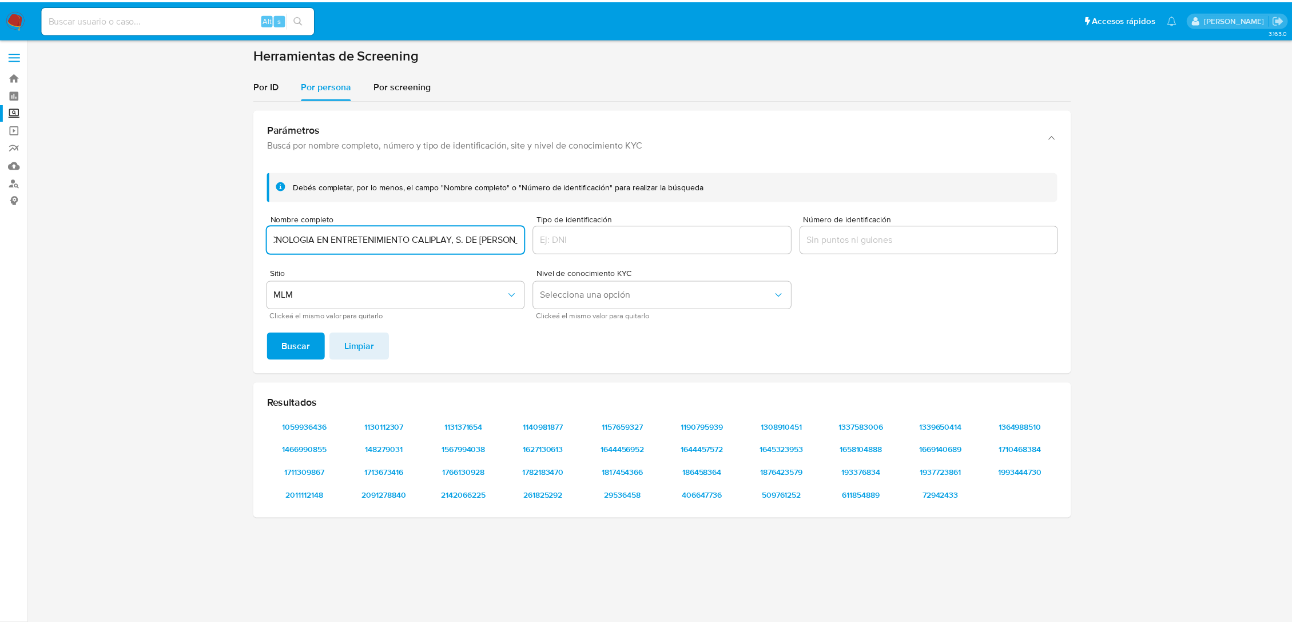
scroll to position [0, 16]
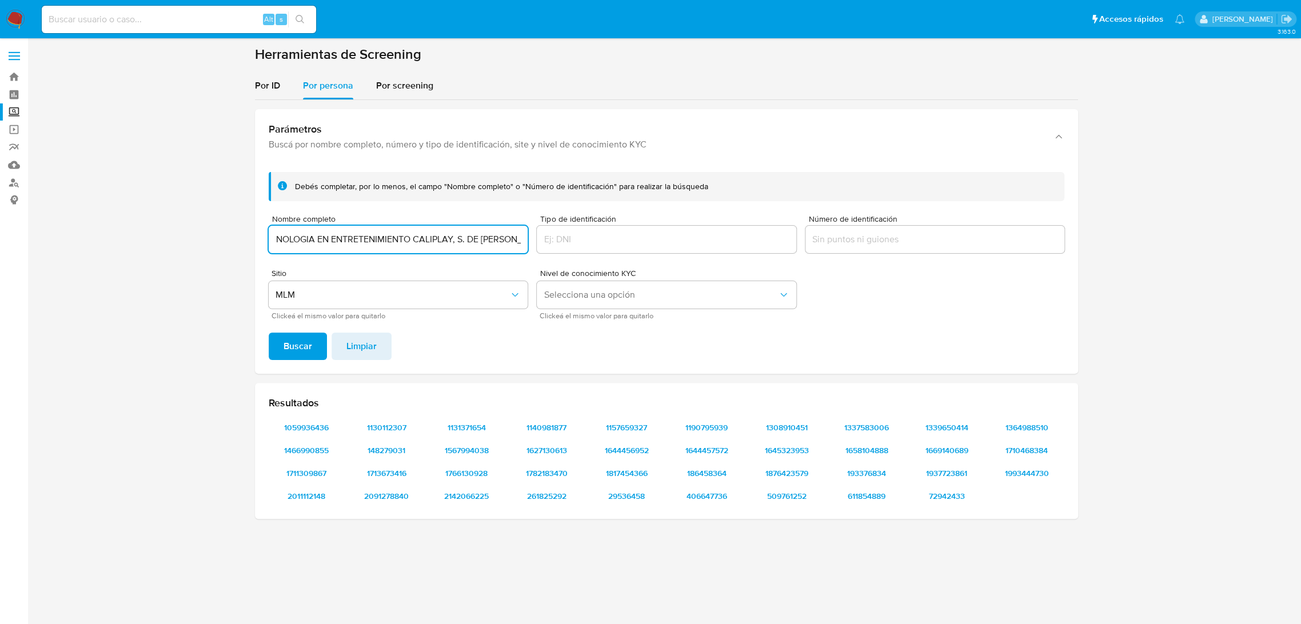
type input "TECNOLOGIA EN ENTRETENIMIENTO CALIPLAY, S. DE R.L. DE C.V."
click at [269, 333] on button "Buscar" at bounding box center [298, 346] width 58 height 27
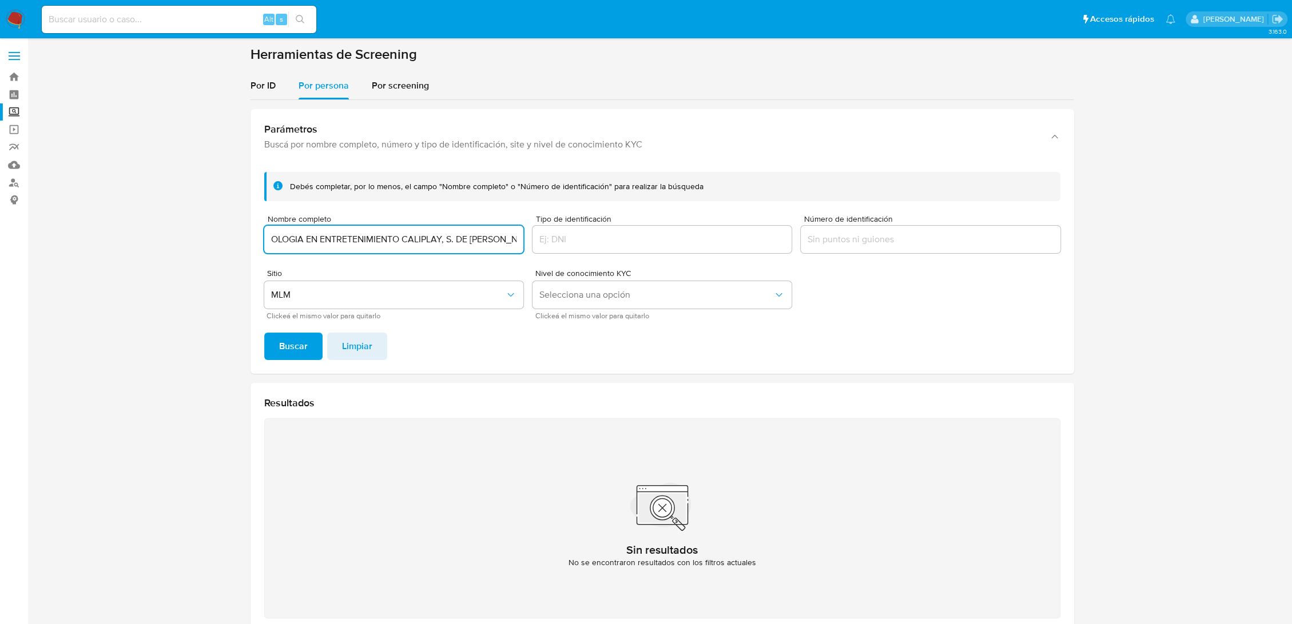
scroll to position [0, 0]
